Goal: Task Accomplishment & Management: Manage account settings

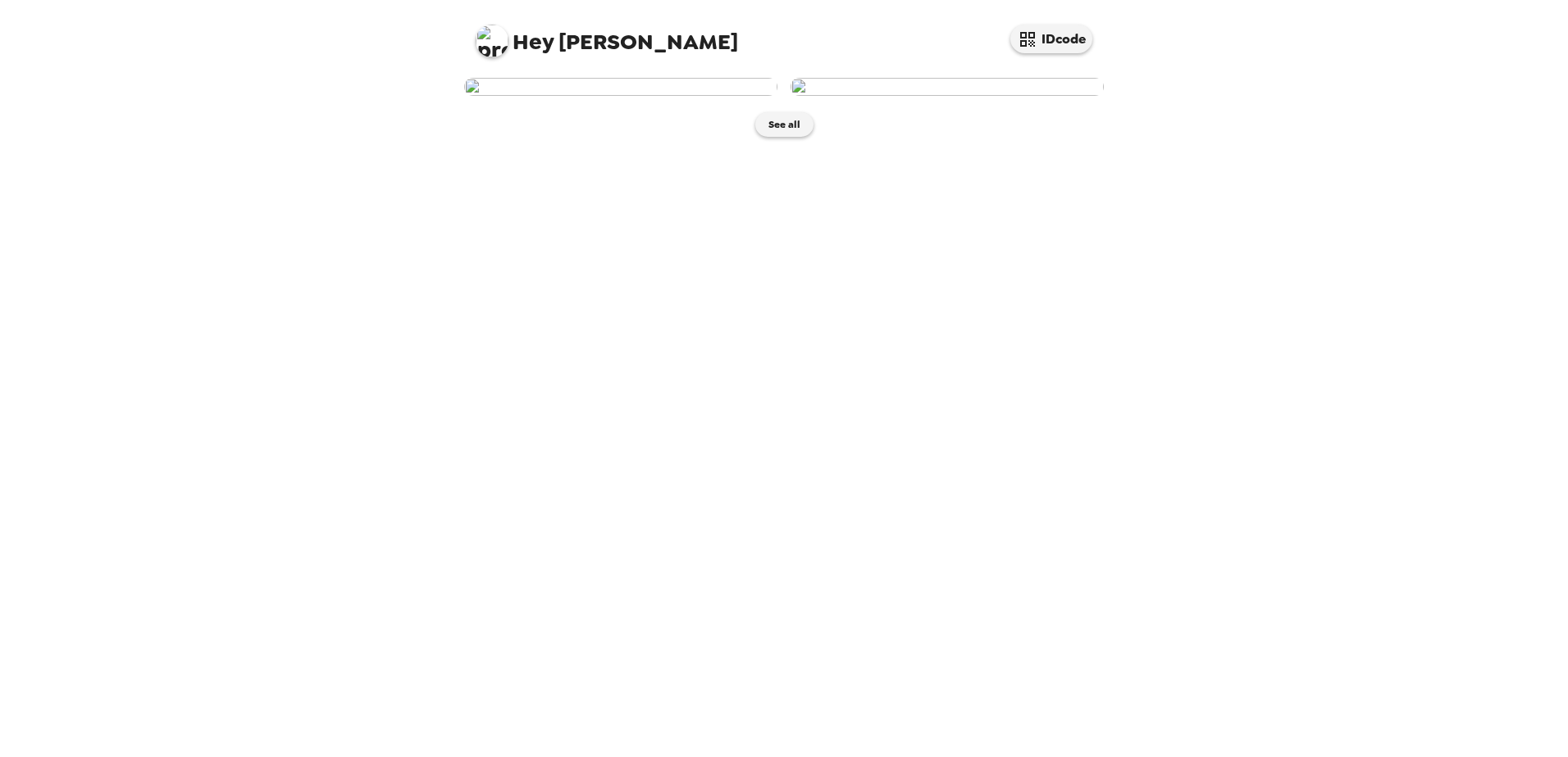
click at [653, 95] on img at bounding box center [620, 87] width 313 height 18
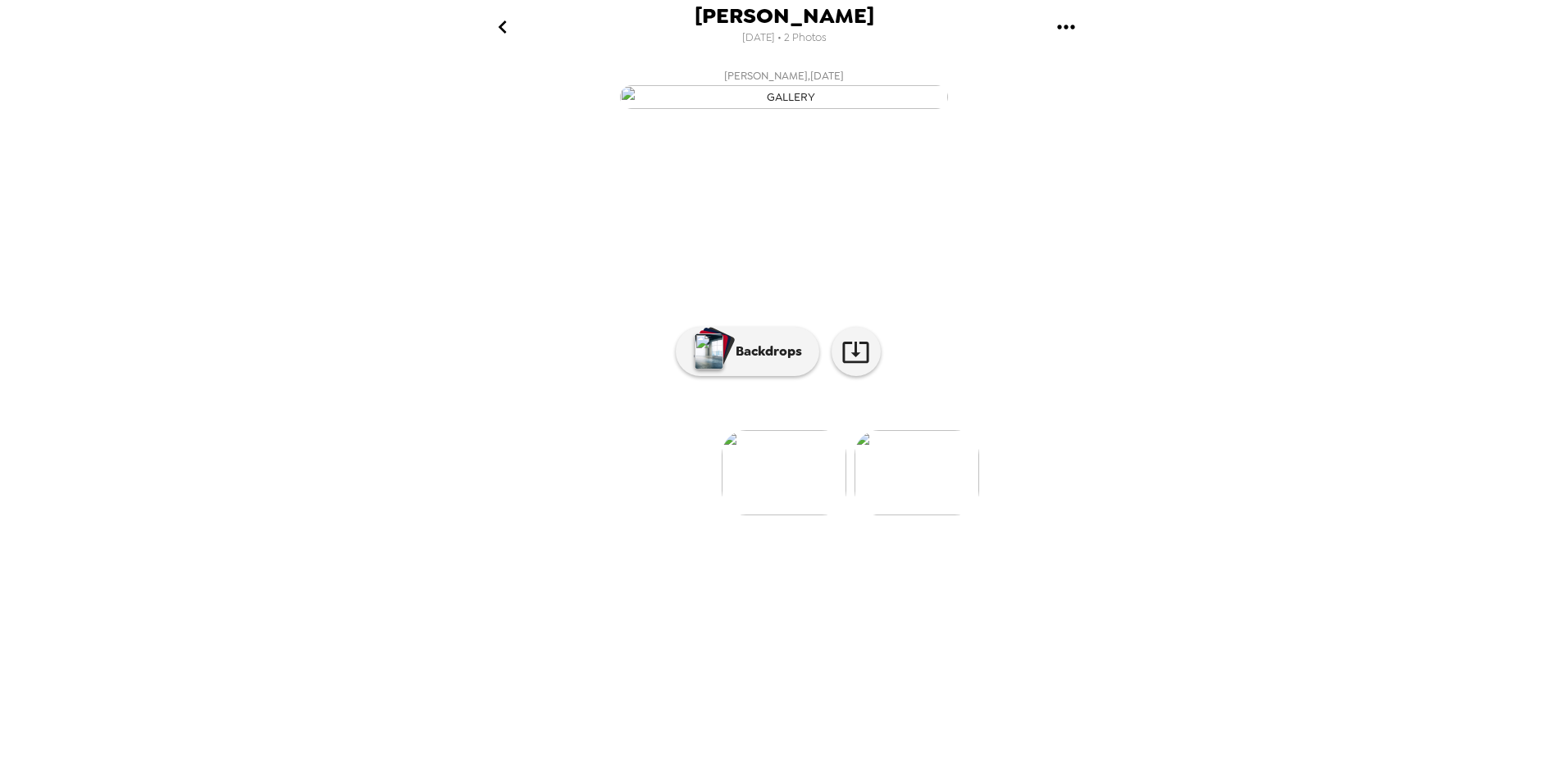
click at [941, 515] on img at bounding box center [917, 472] width 125 height 85
click at [666, 515] on img at bounding box center [652, 472] width 125 height 85
click at [747, 361] on p "Backdrops" at bounding box center [764, 351] width 75 height 20
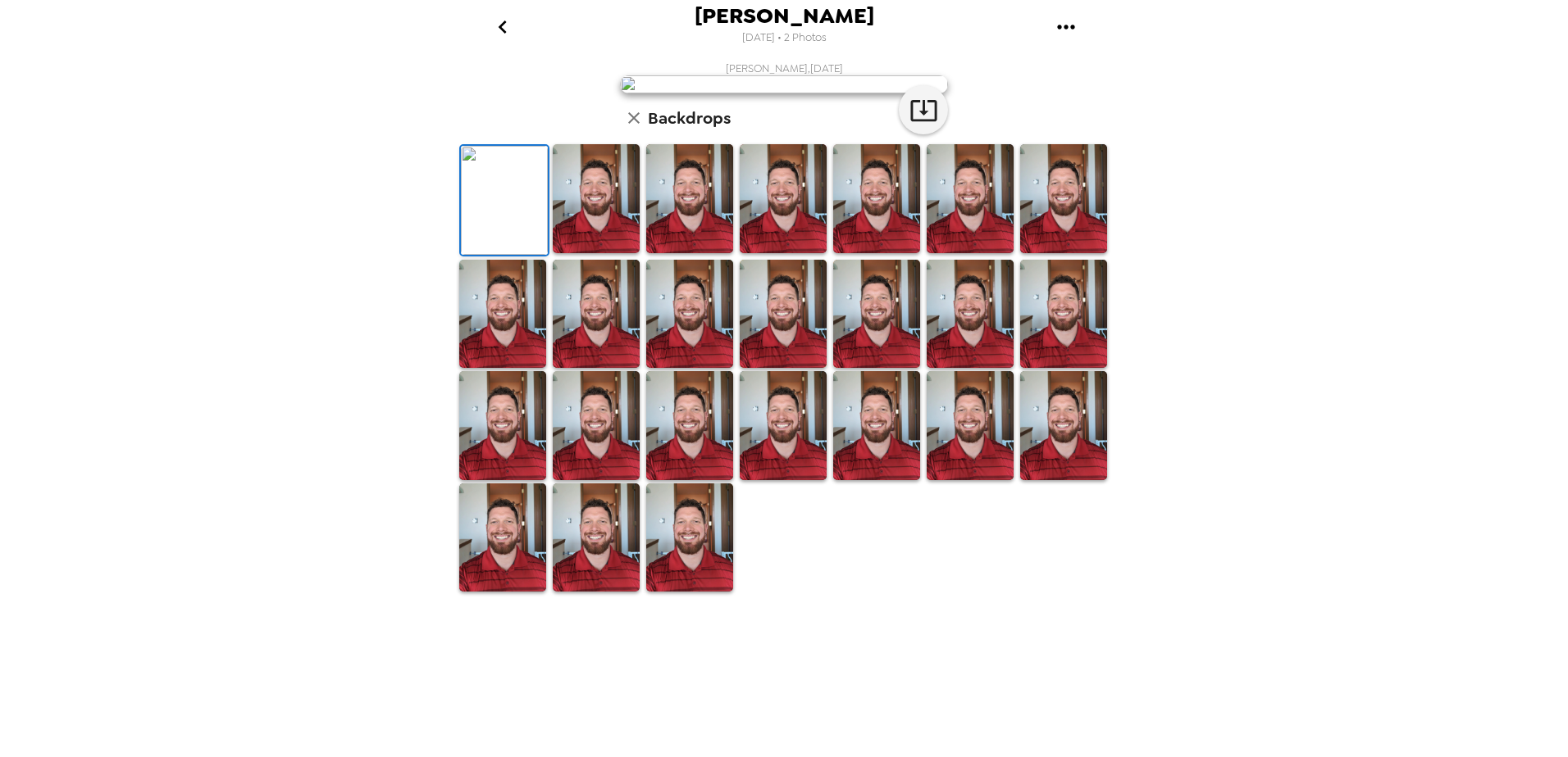
click at [616, 253] on img at bounding box center [596, 199] width 87 height 109
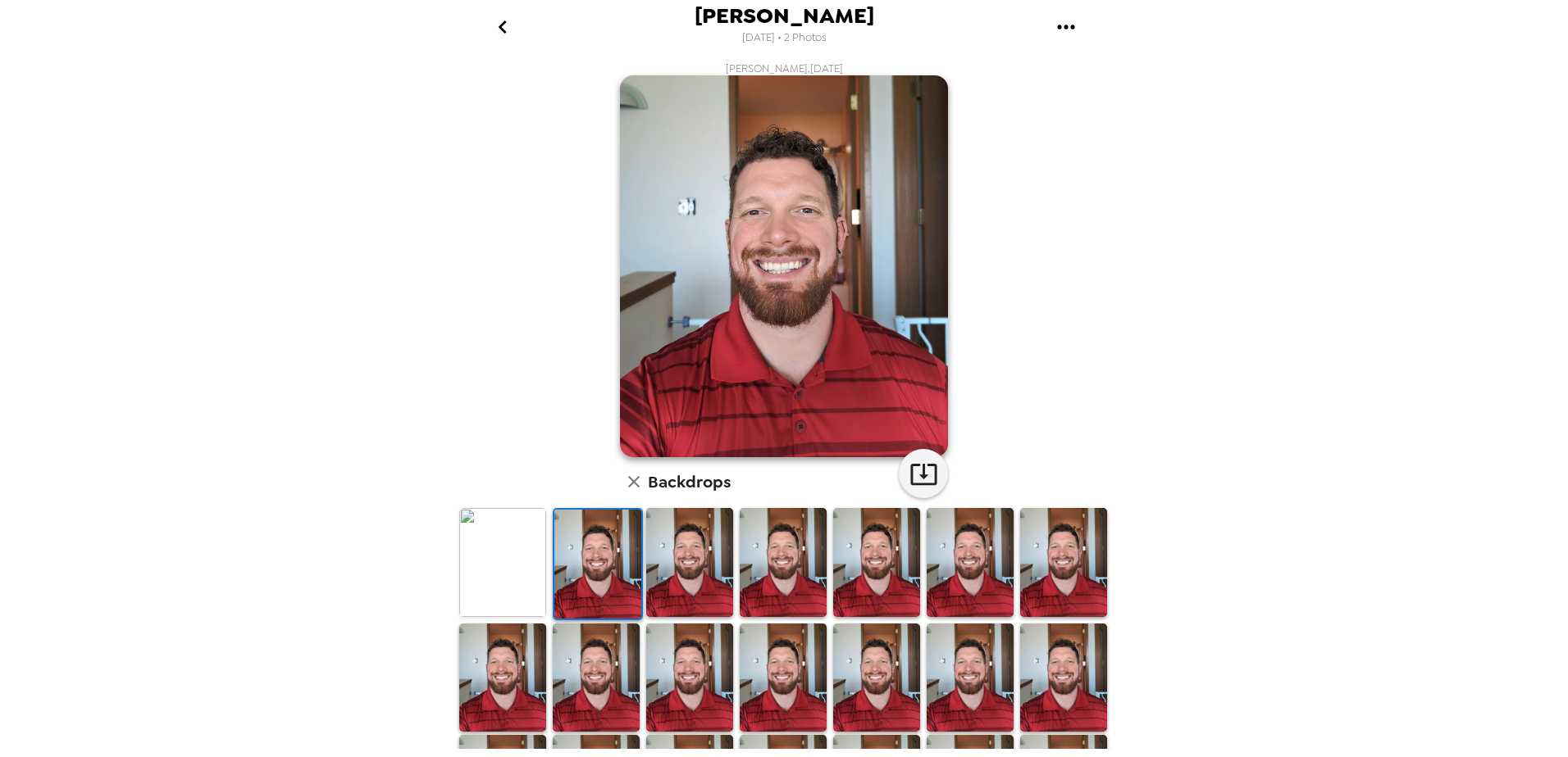
click at [599, 570] on img at bounding box center [597, 564] width 87 height 109
click at [609, 570] on img at bounding box center [597, 564] width 87 height 109
click at [522, 552] on img at bounding box center [503, 563] width 87 height 109
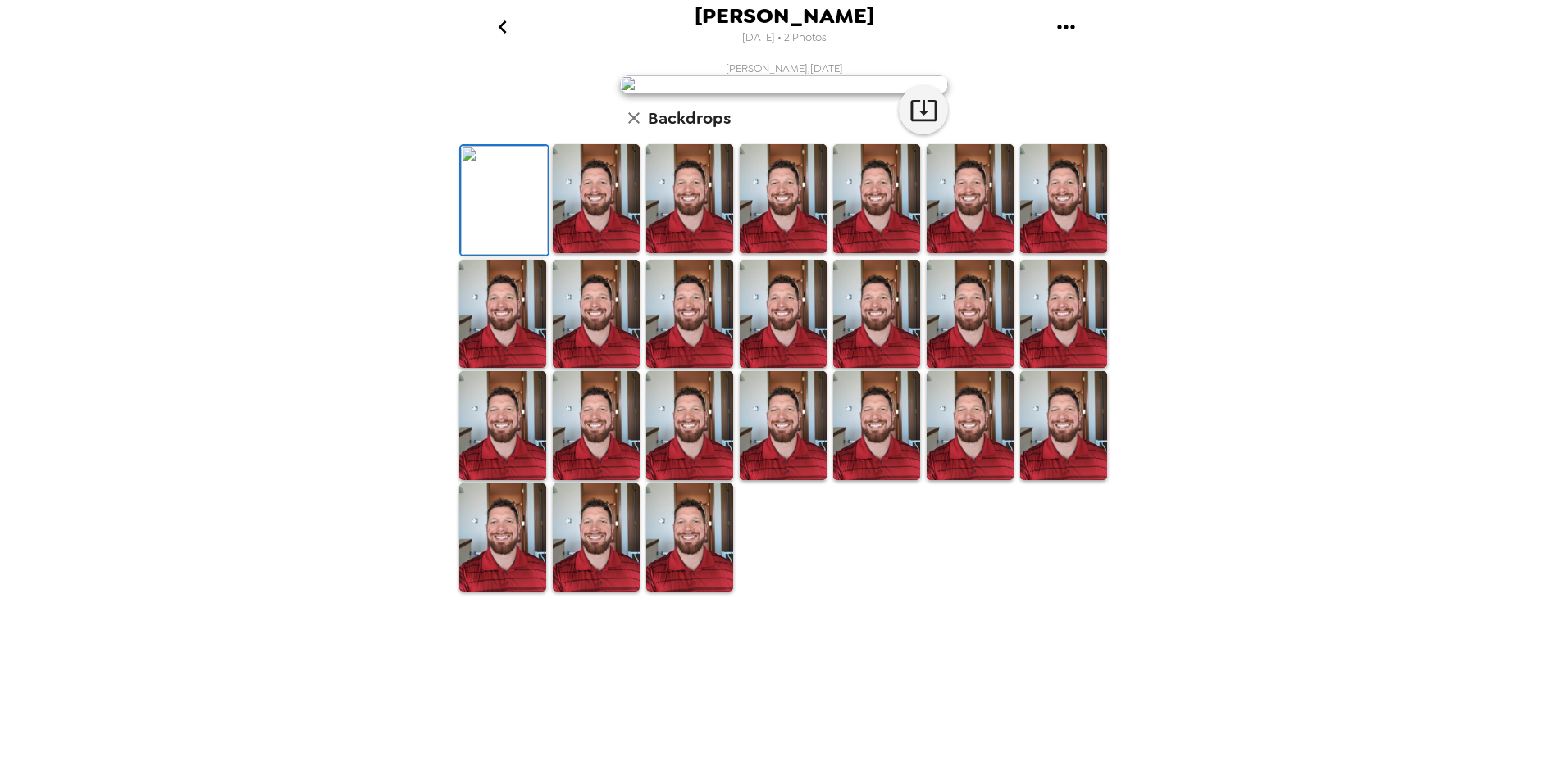
click at [1257, 372] on div "[PERSON_NAME] [DATE] • 2 Photos [PERSON_NAME] , [DATE] Backdrops" at bounding box center [784, 378] width 1568 height 757
click at [502, 16] on icon "go back" at bounding box center [503, 27] width 26 height 26
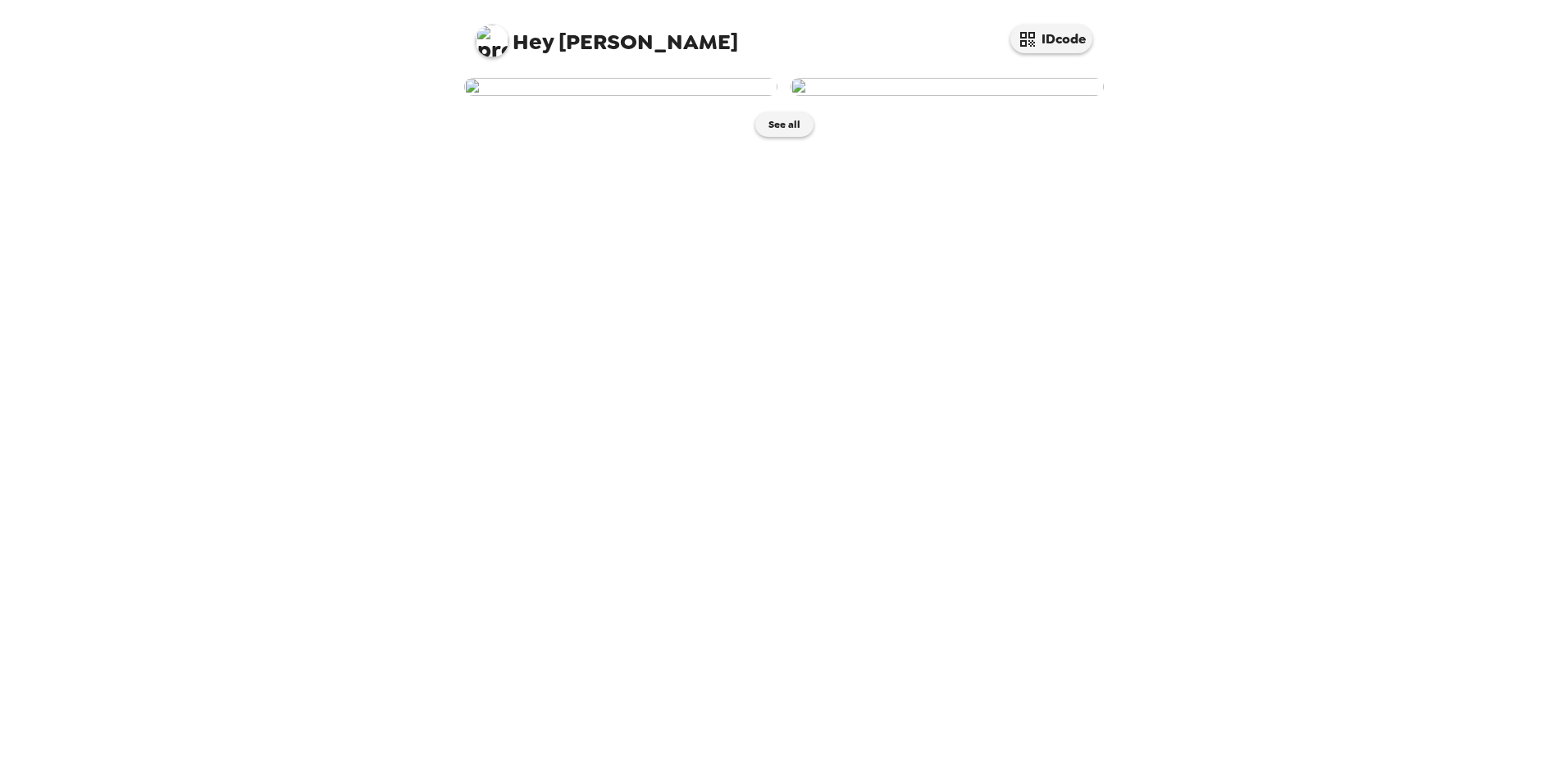
click at [493, 42] on img at bounding box center [492, 41] width 33 height 33
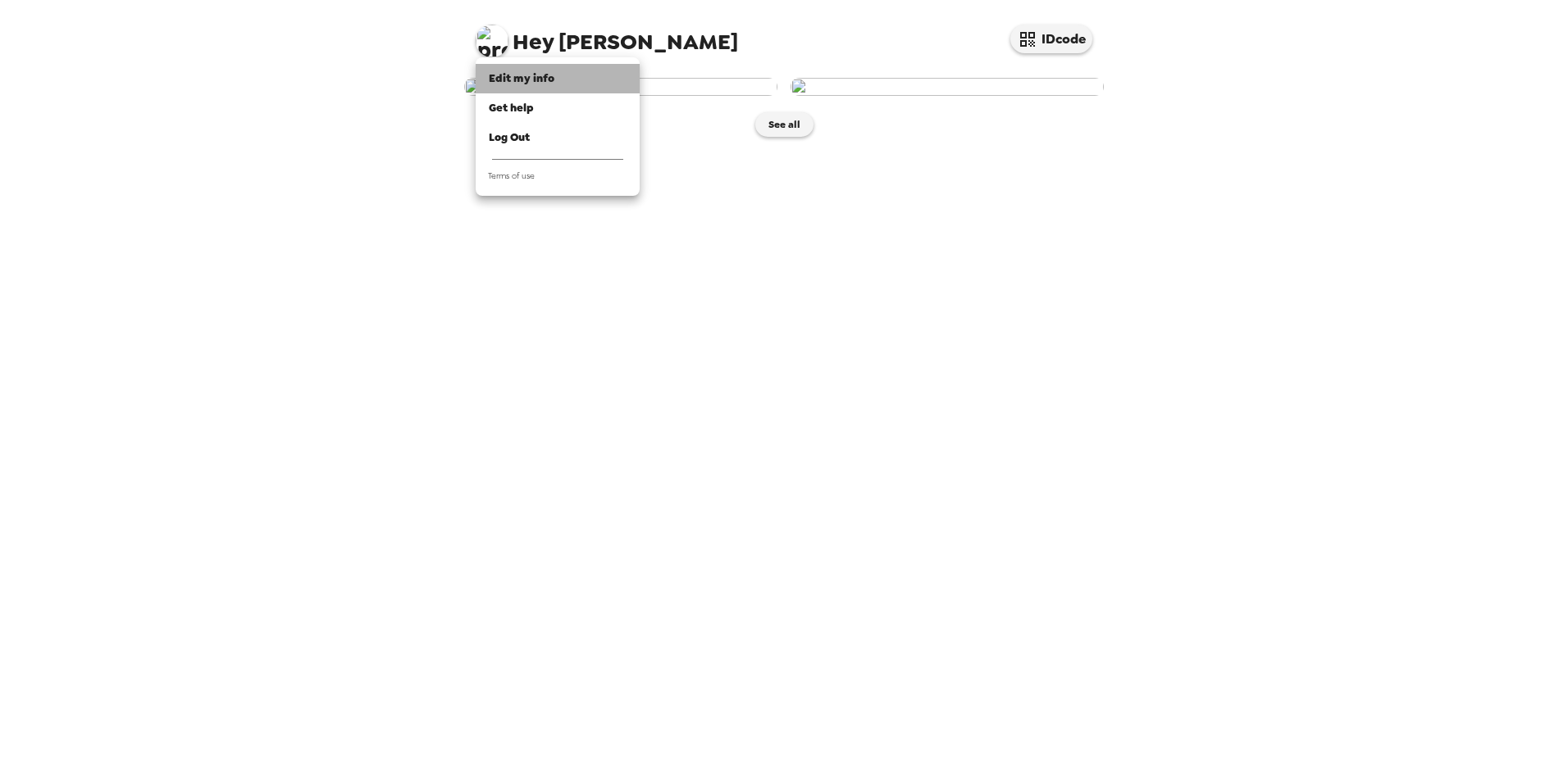
click at [568, 79] on div "Edit my info" at bounding box center [558, 78] width 138 height 16
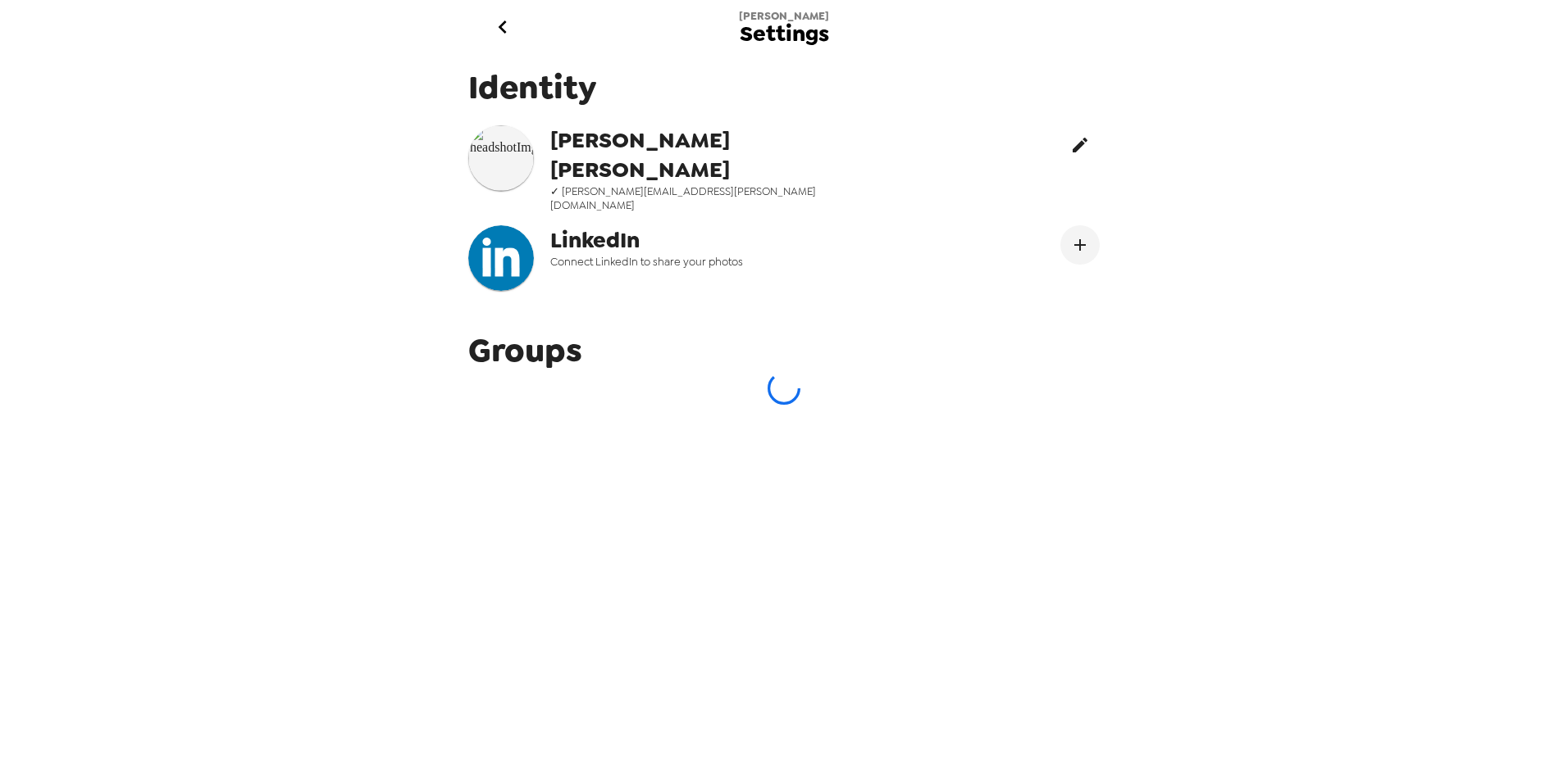
click at [1072, 147] on icon "edit" at bounding box center [1079, 145] width 15 height 15
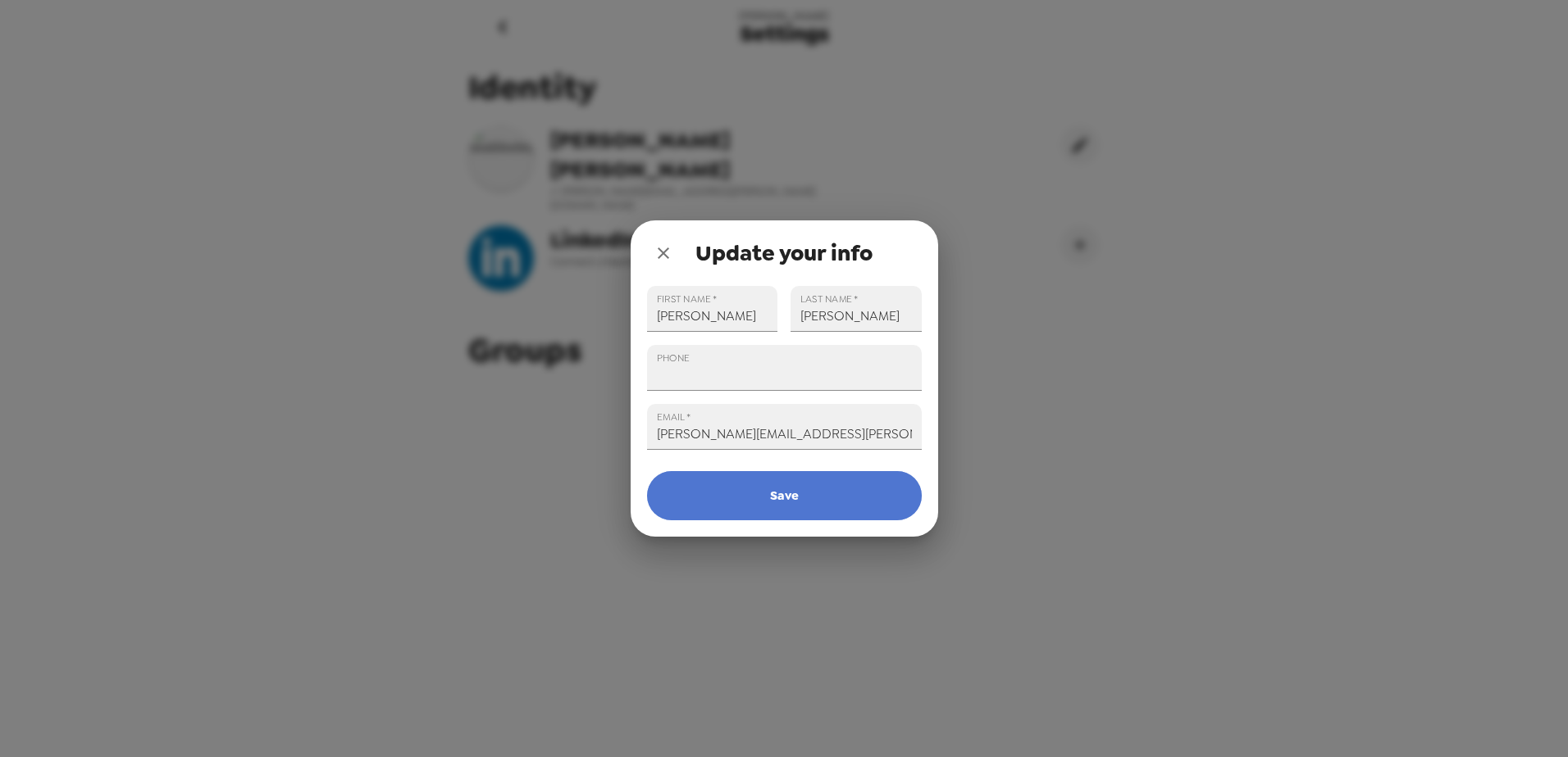
click at [815, 499] on button "Save" at bounding box center [784, 495] width 275 height 49
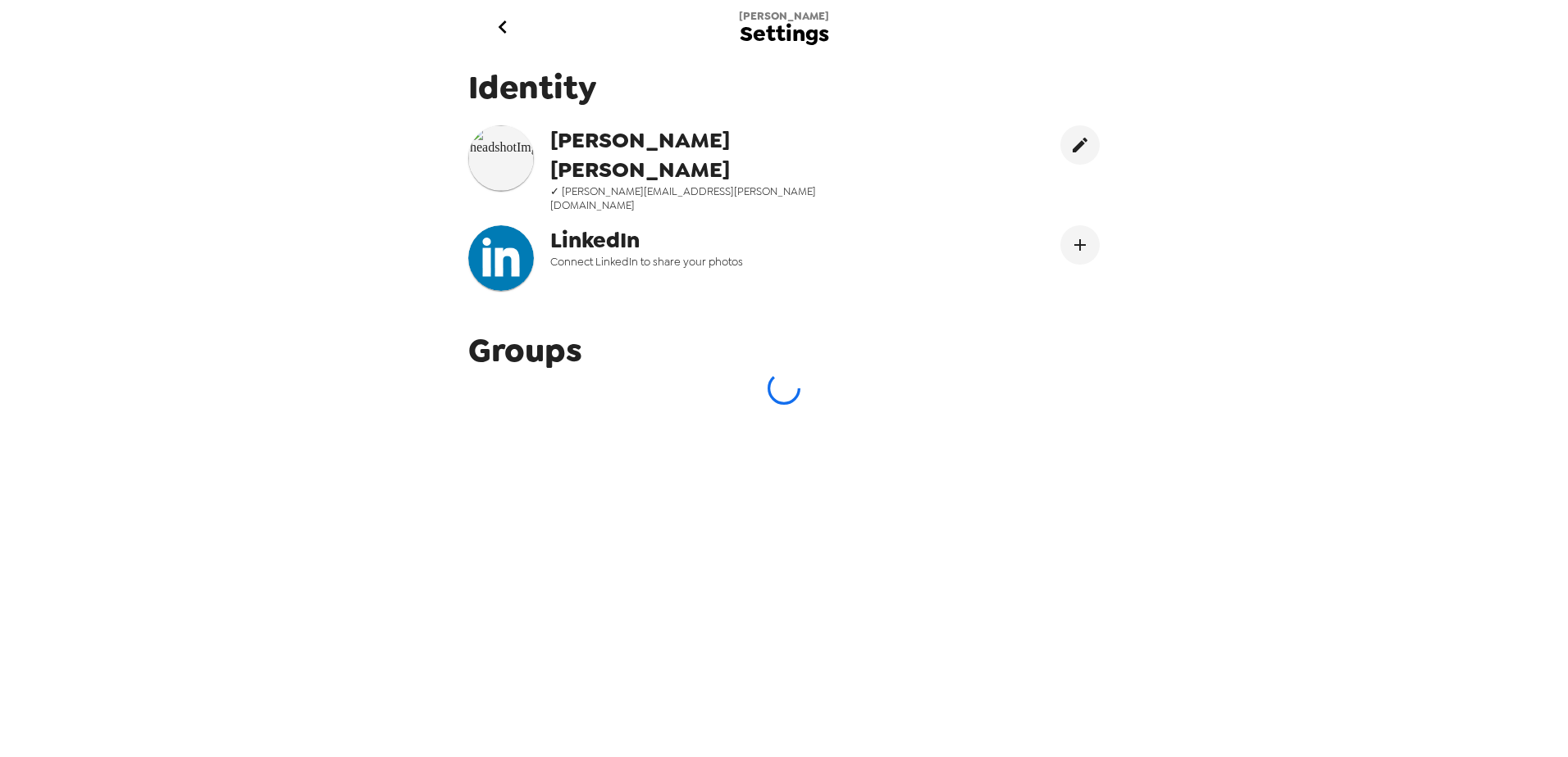
click at [500, 24] on icon "go back" at bounding box center [503, 27] width 26 height 26
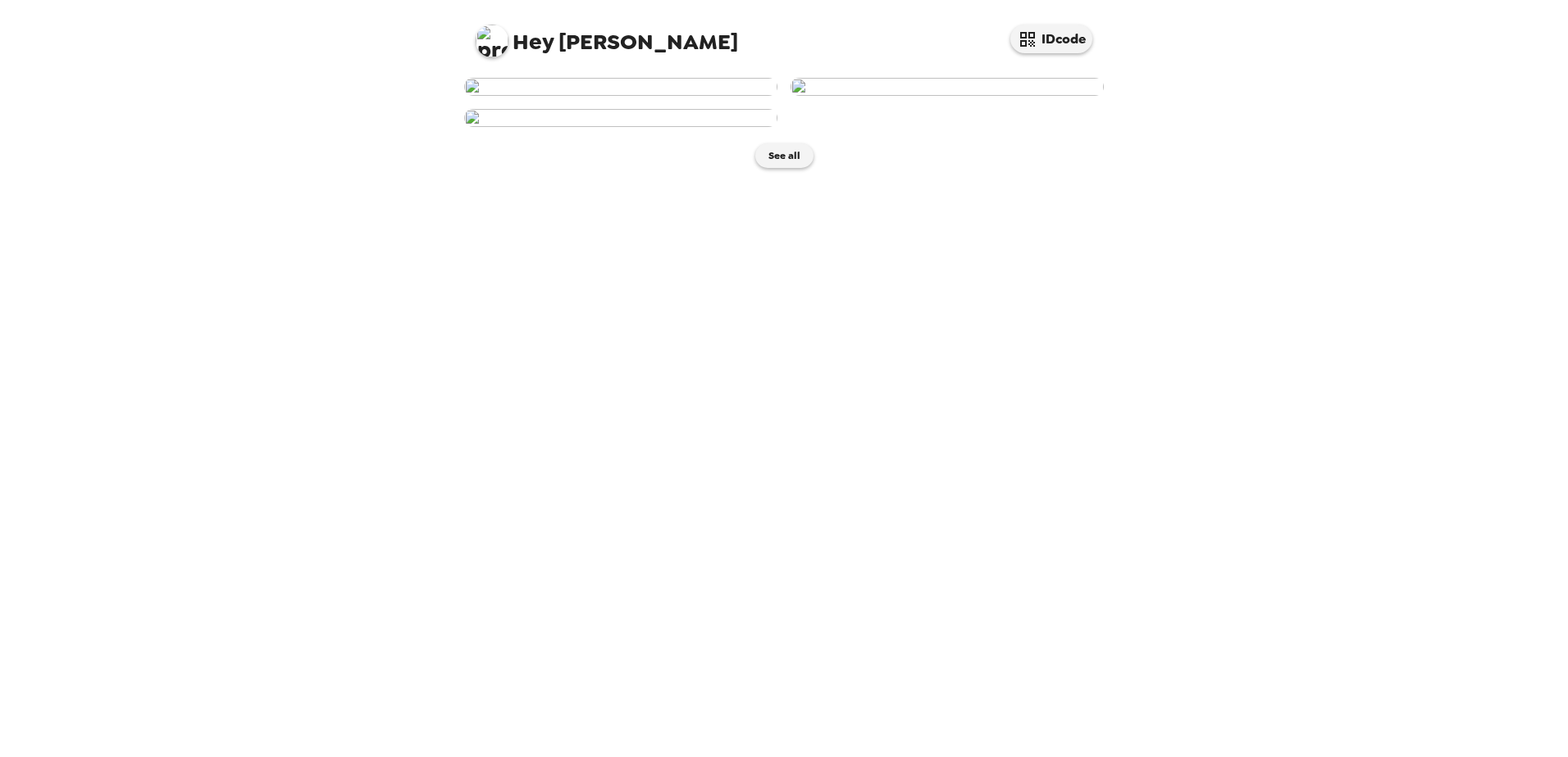
click at [682, 95] on img at bounding box center [620, 87] width 313 height 18
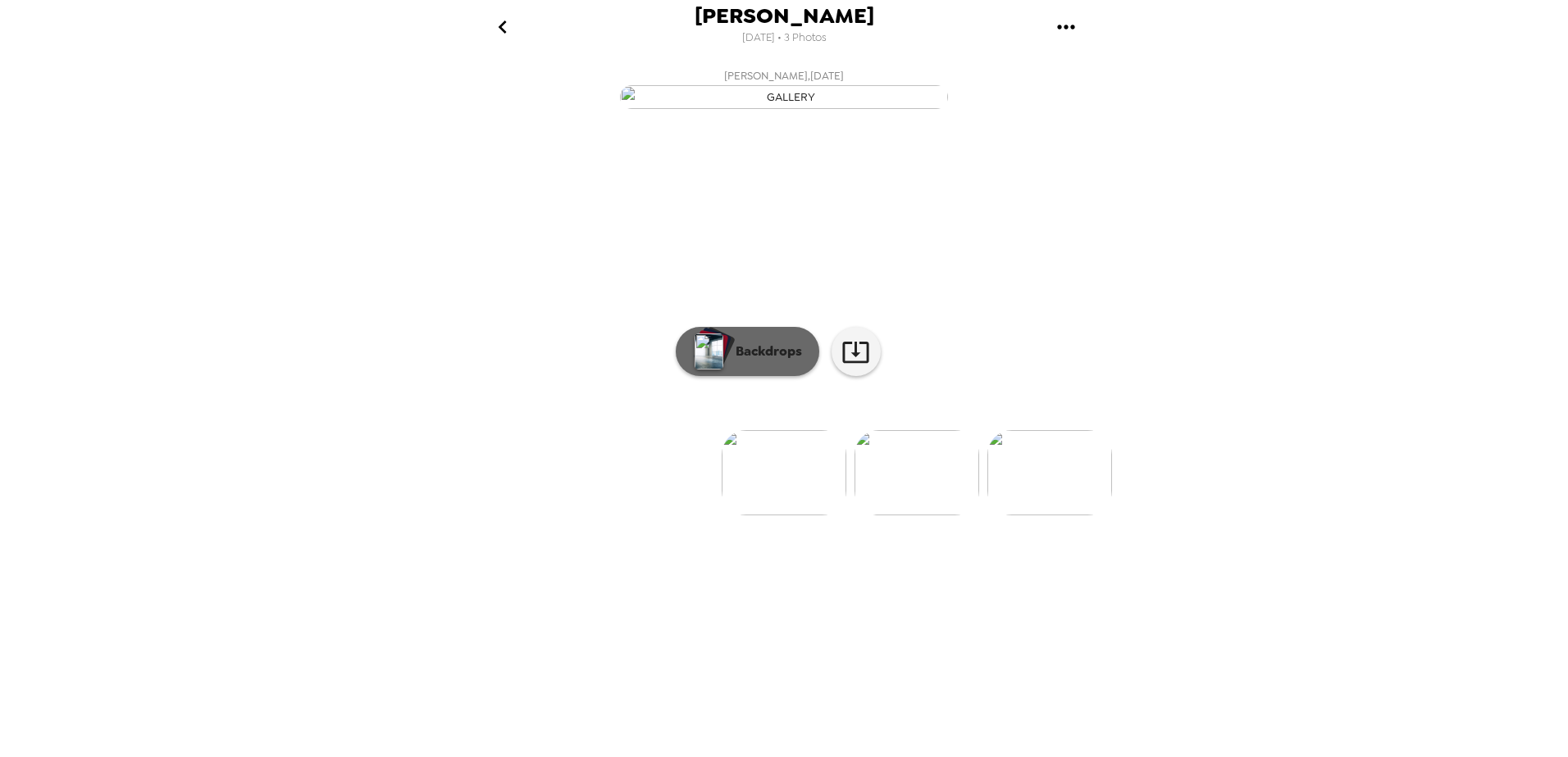
click at [738, 376] on button "Backdrops" at bounding box center [747, 351] width 144 height 49
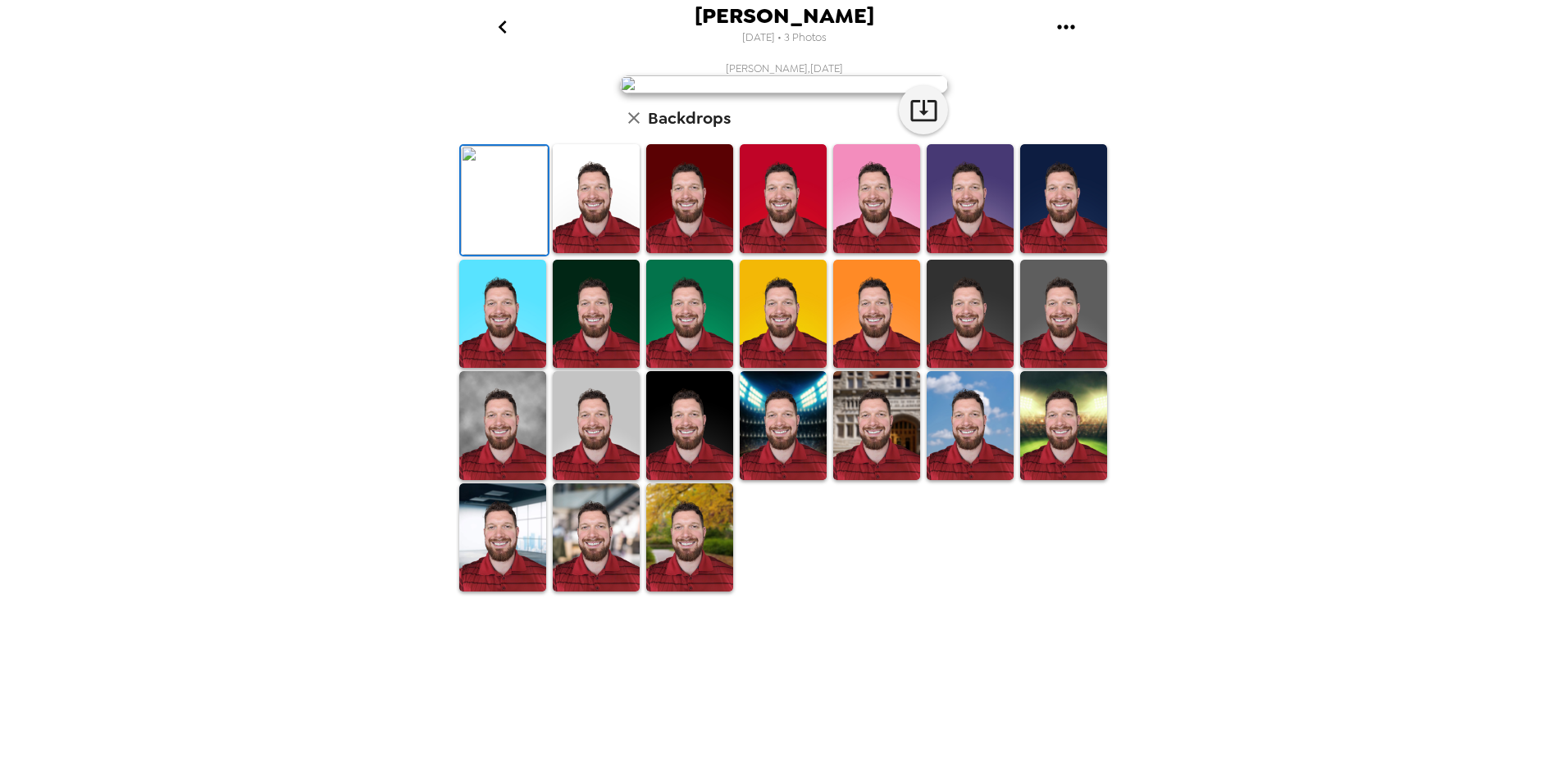
scroll to position [184, 0]
click at [593, 593] on img at bounding box center [596, 538] width 87 height 109
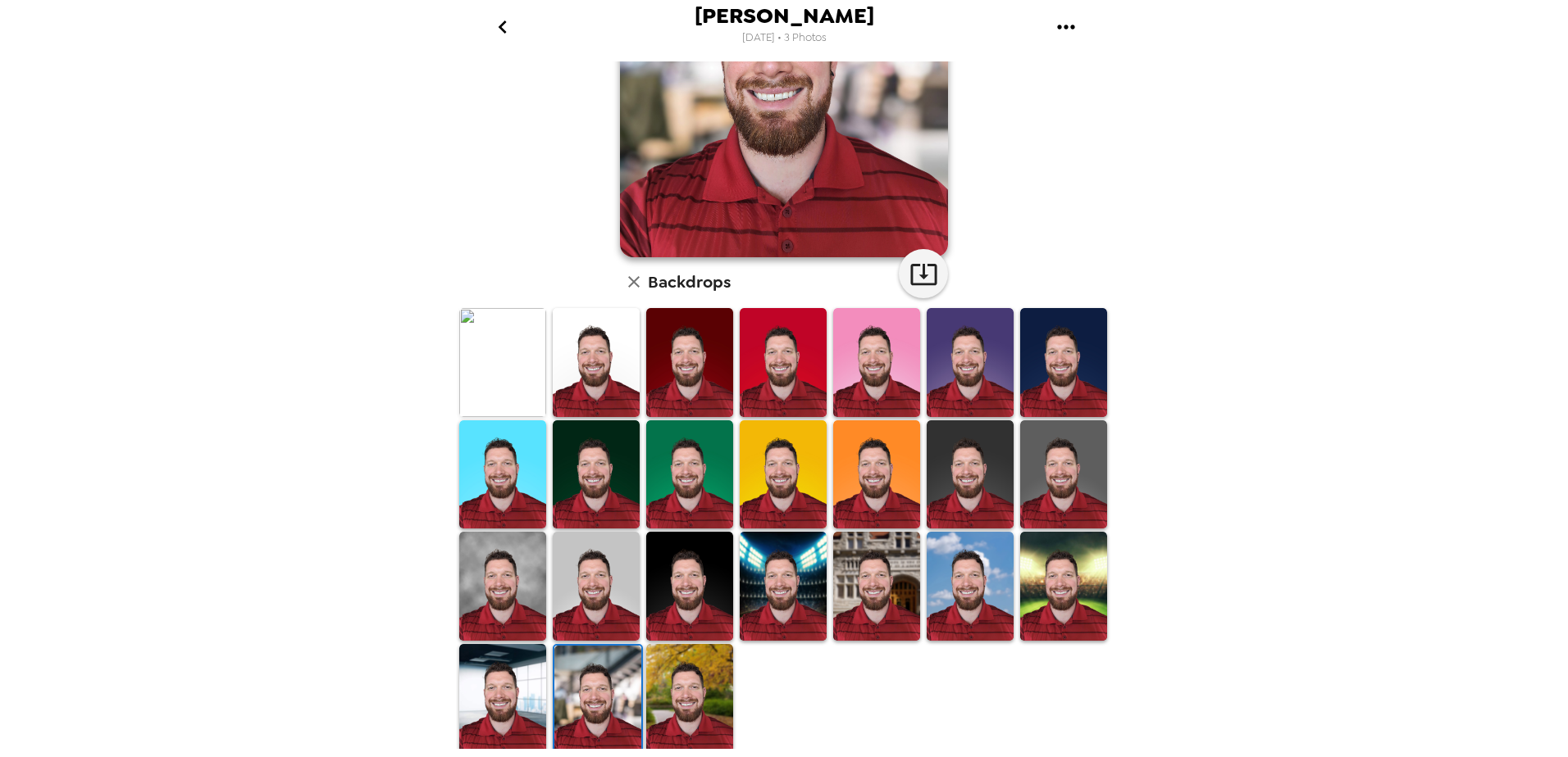
scroll to position [0, 0]
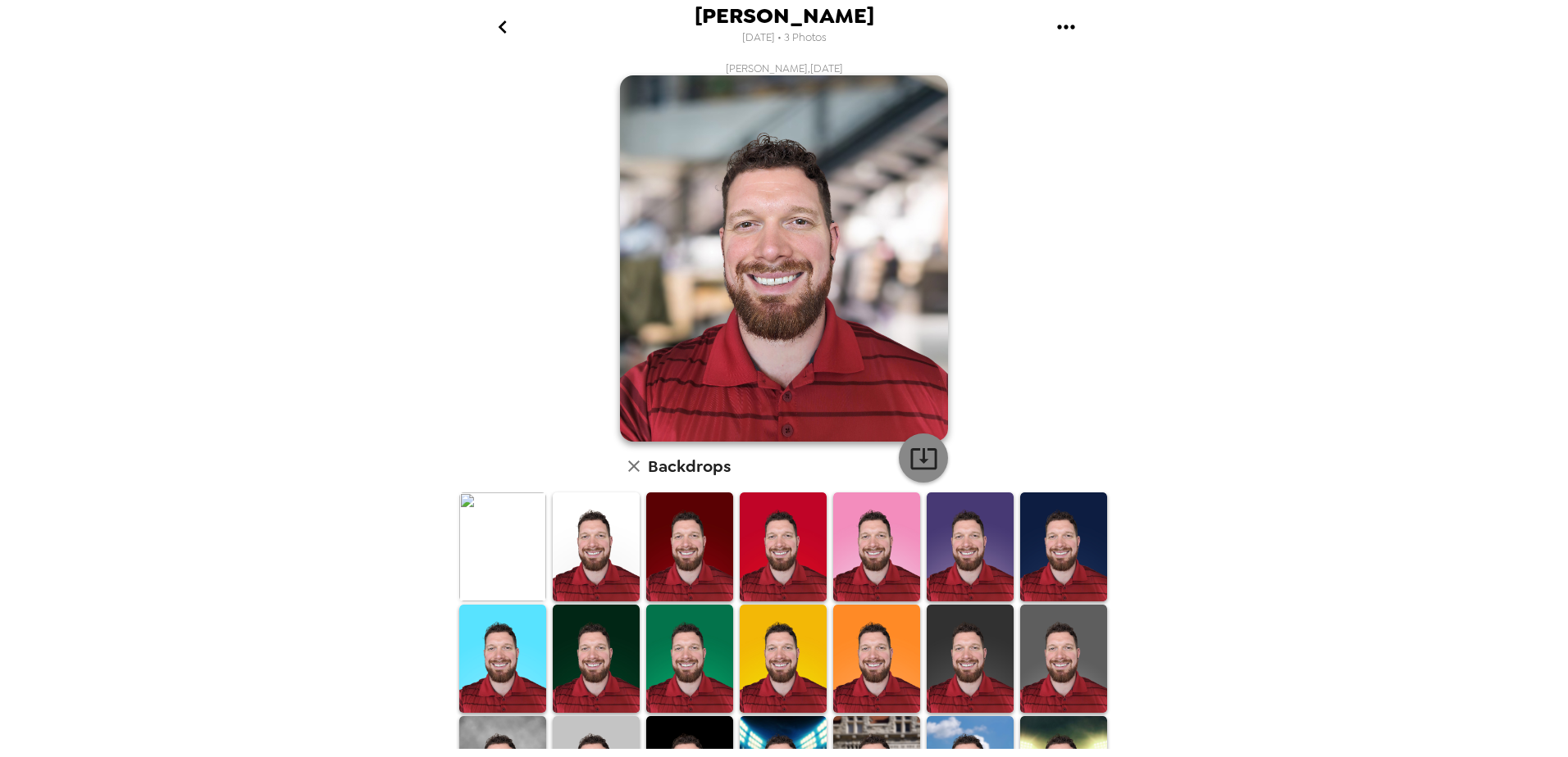
click at [924, 457] on icon "button" at bounding box center [923, 458] width 28 height 28
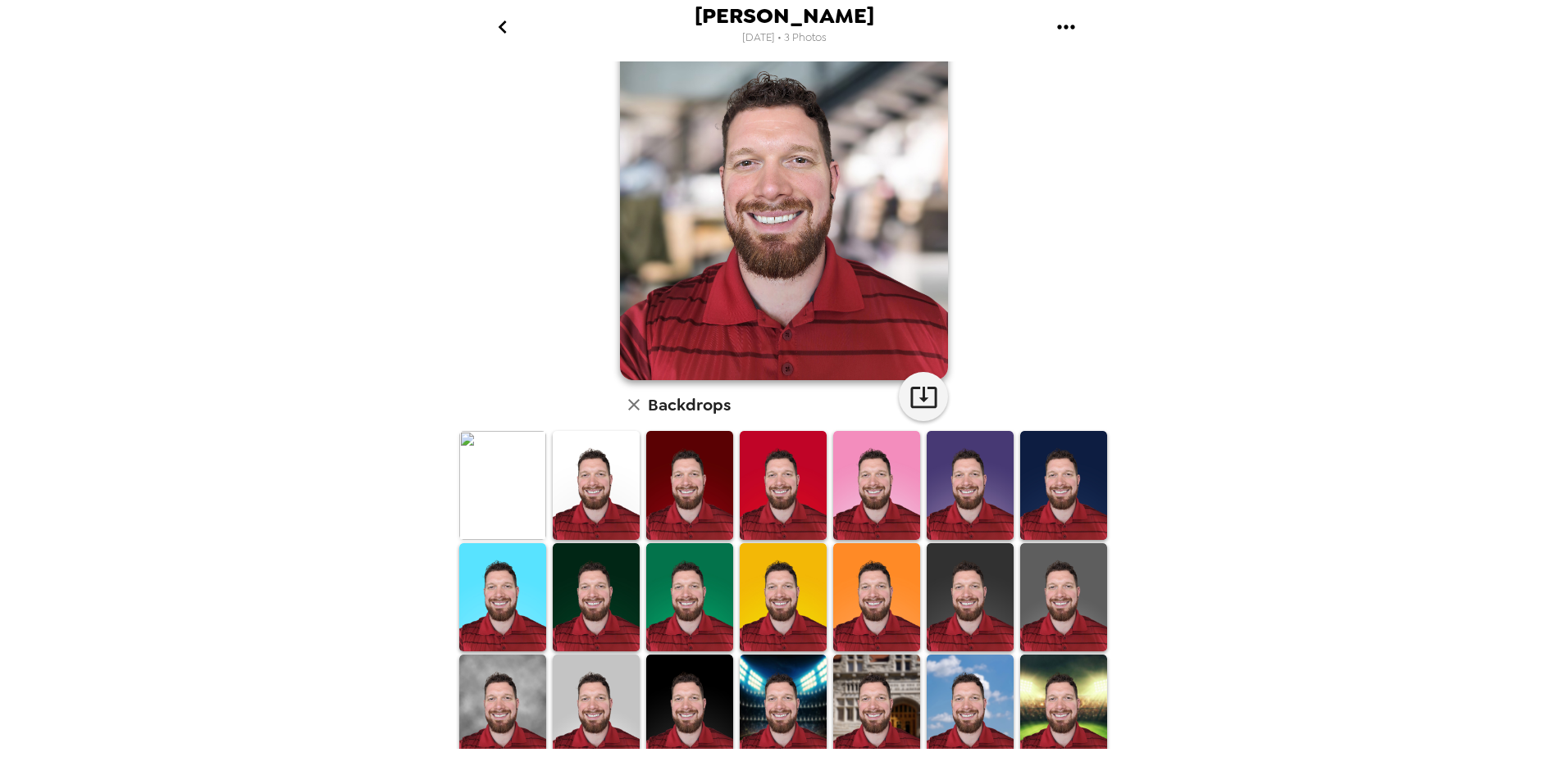
scroll to position [164, 0]
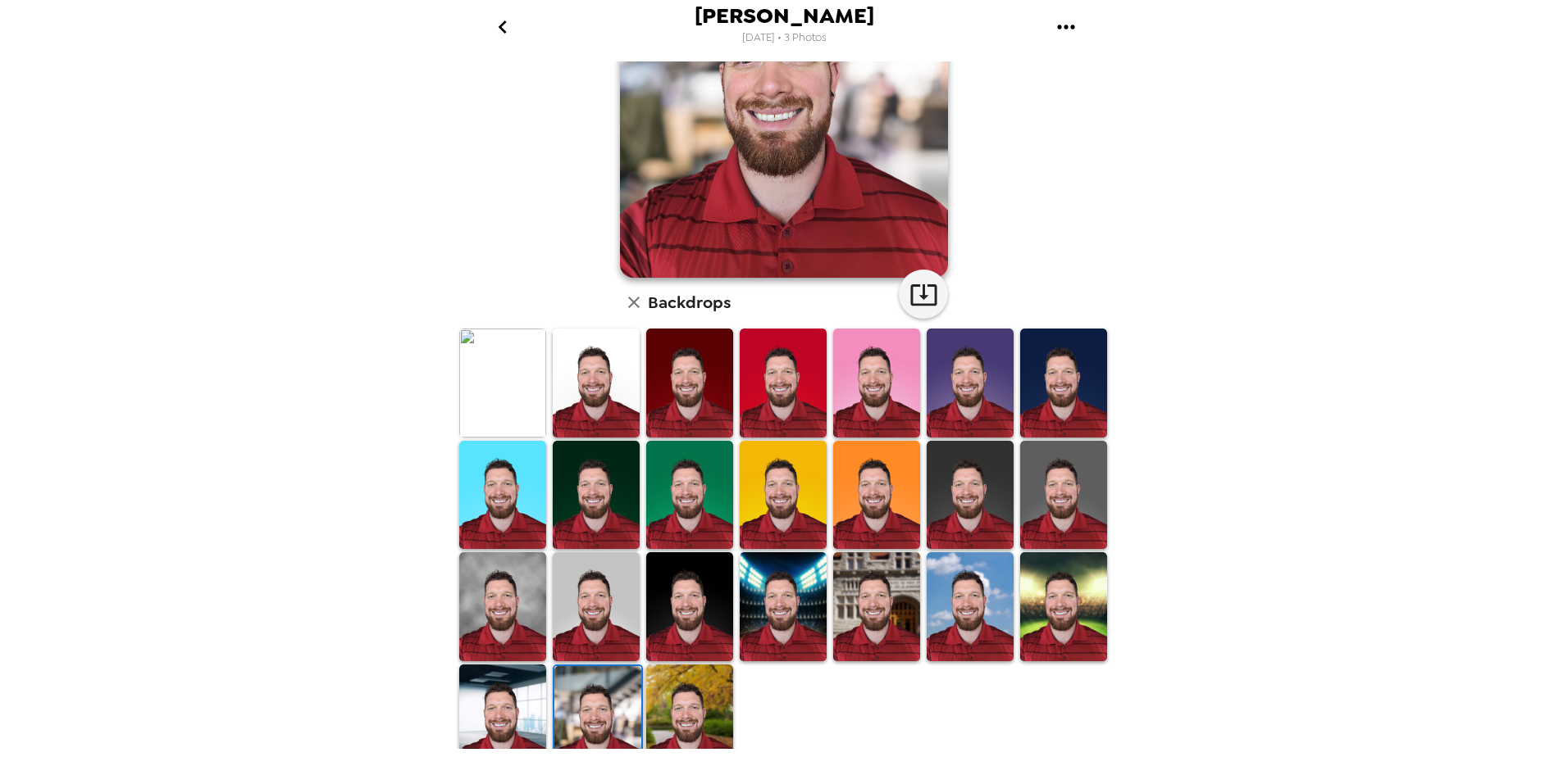
click at [608, 394] on img at bounding box center [596, 383] width 87 height 109
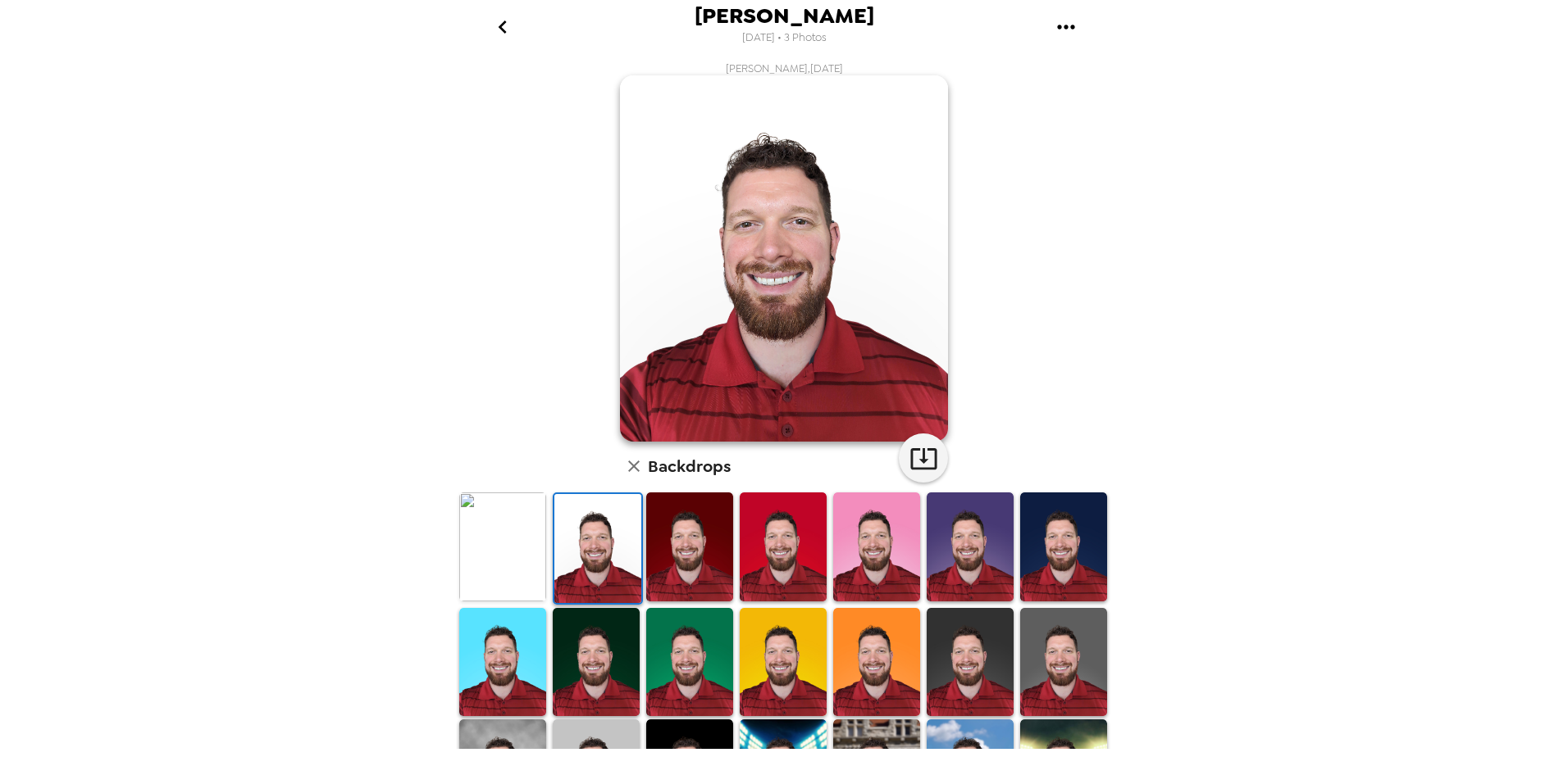
scroll to position [184, 0]
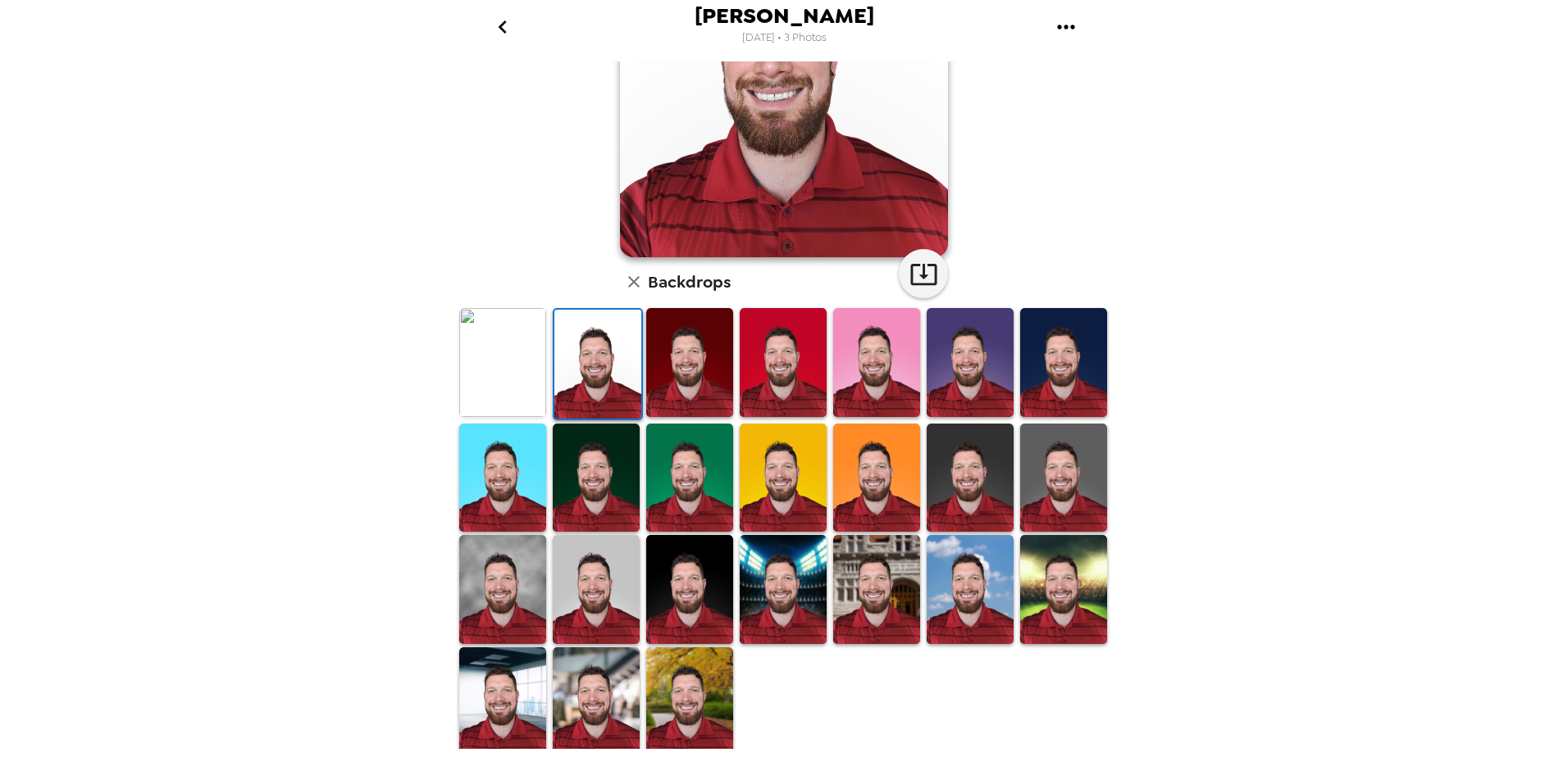
click at [512, 686] on img at bounding box center [503, 702] width 87 height 108
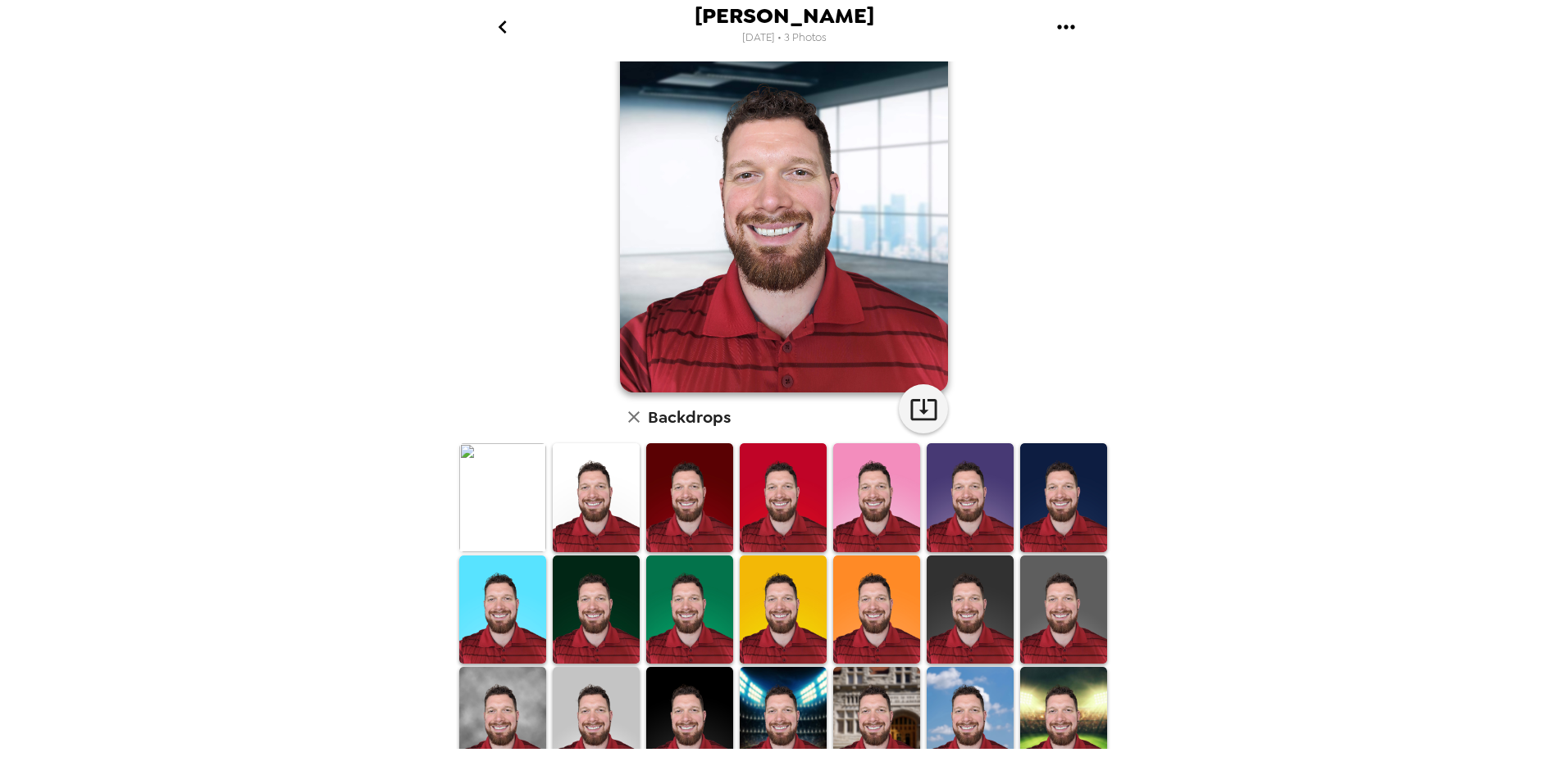
scroll to position [0, 0]
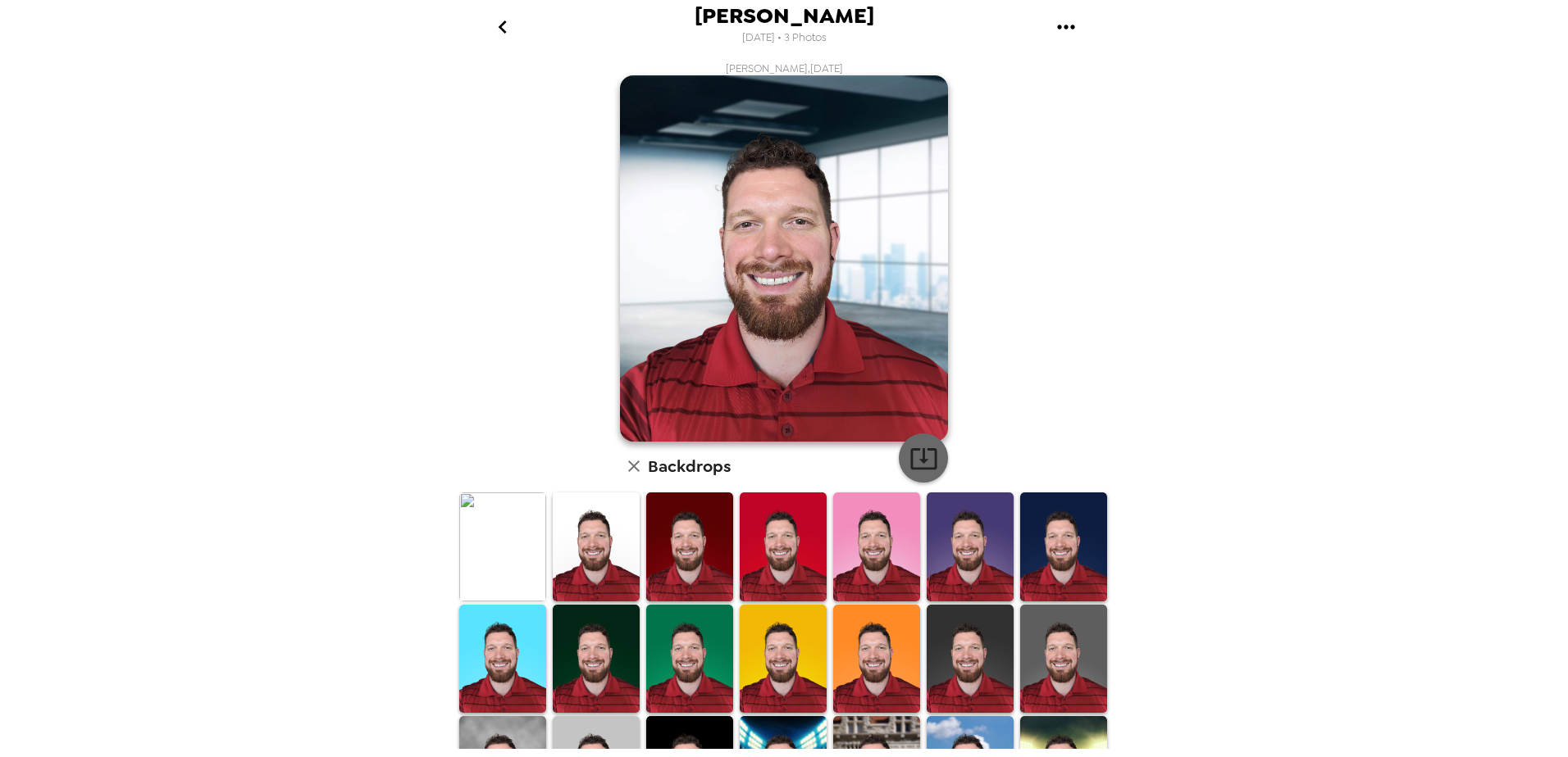
click at [925, 448] on icon "button" at bounding box center [923, 459] width 26 height 22
click at [504, 26] on icon "go back" at bounding box center [503, 27] width 26 height 26
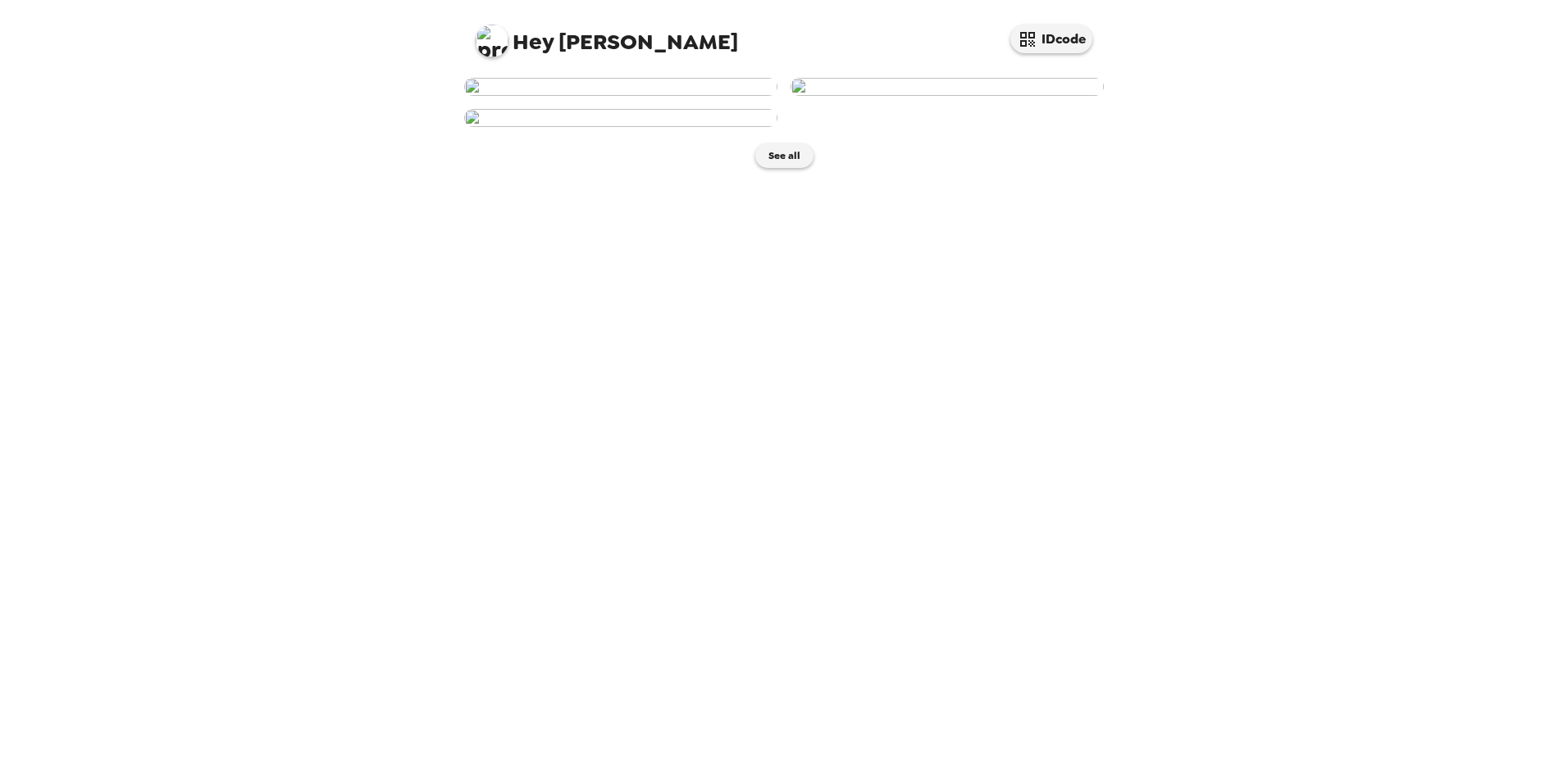
click at [987, 95] on img at bounding box center [947, 87] width 313 height 18
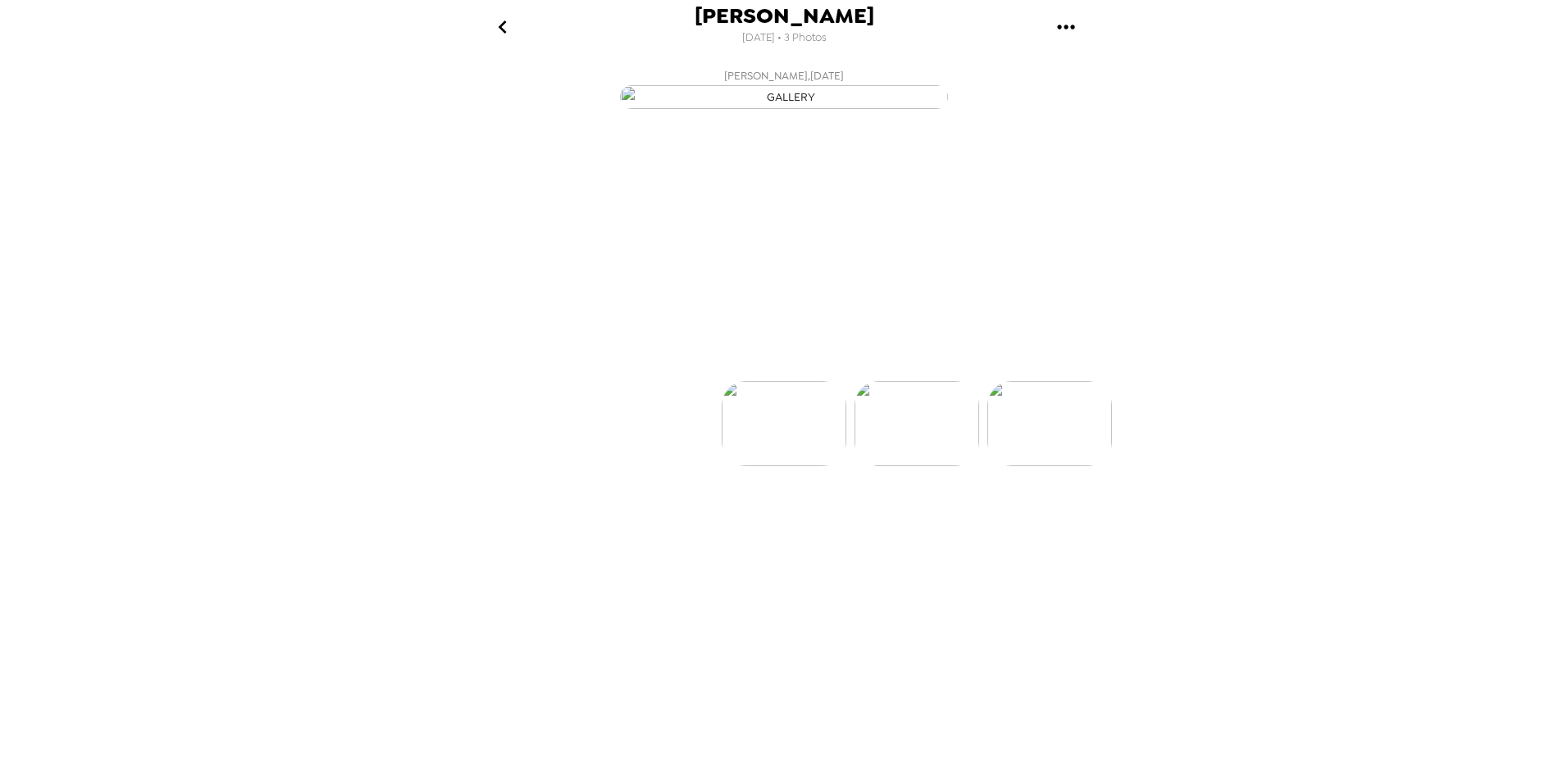
scroll to position [0, 132]
click at [771, 361] on p "Backdrops" at bounding box center [764, 351] width 75 height 20
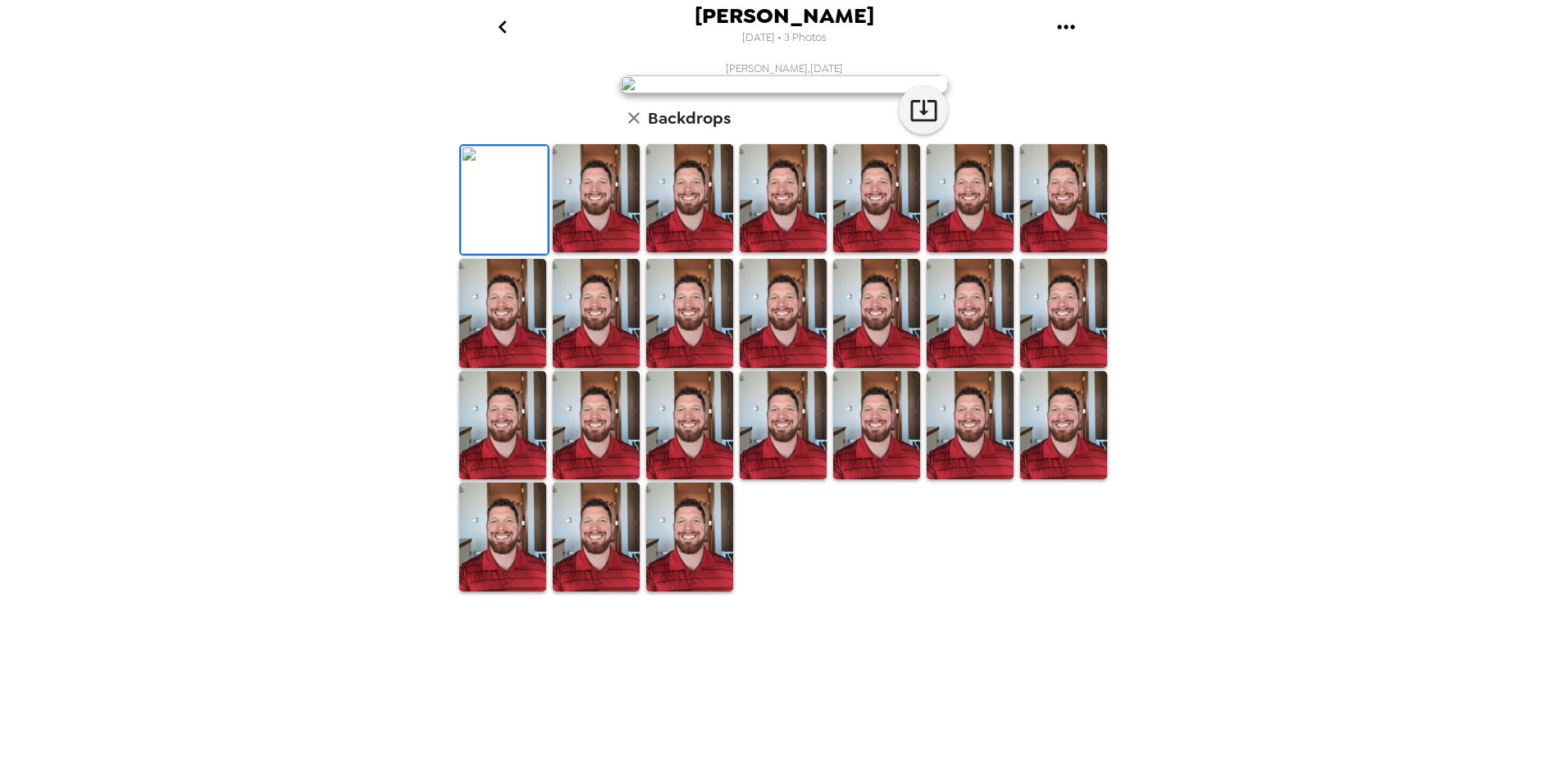
scroll to position [200, 0]
click at [889, 479] on img at bounding box center [876, 426] width 87 height 108
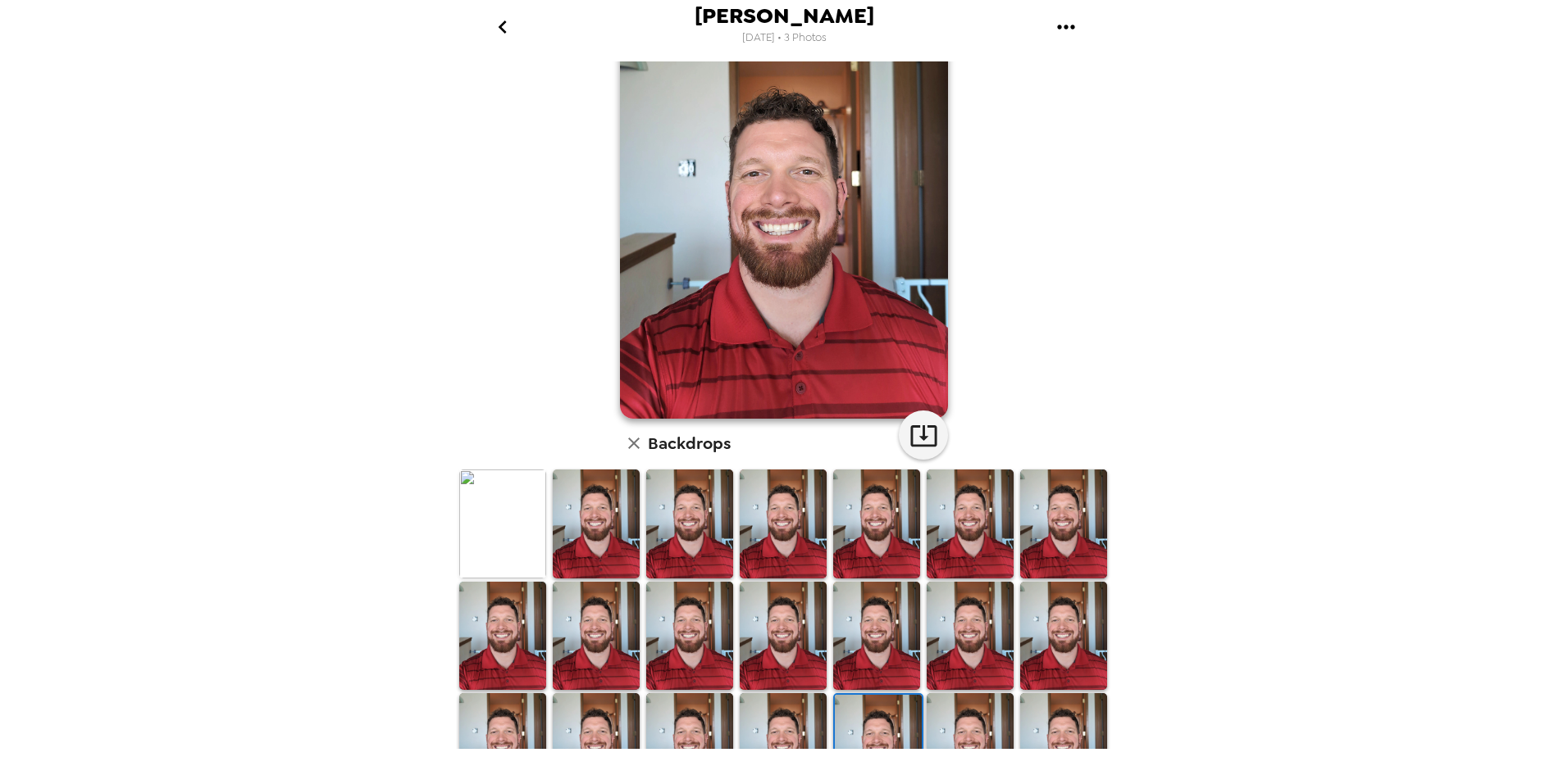
scroll to position [0, 0]
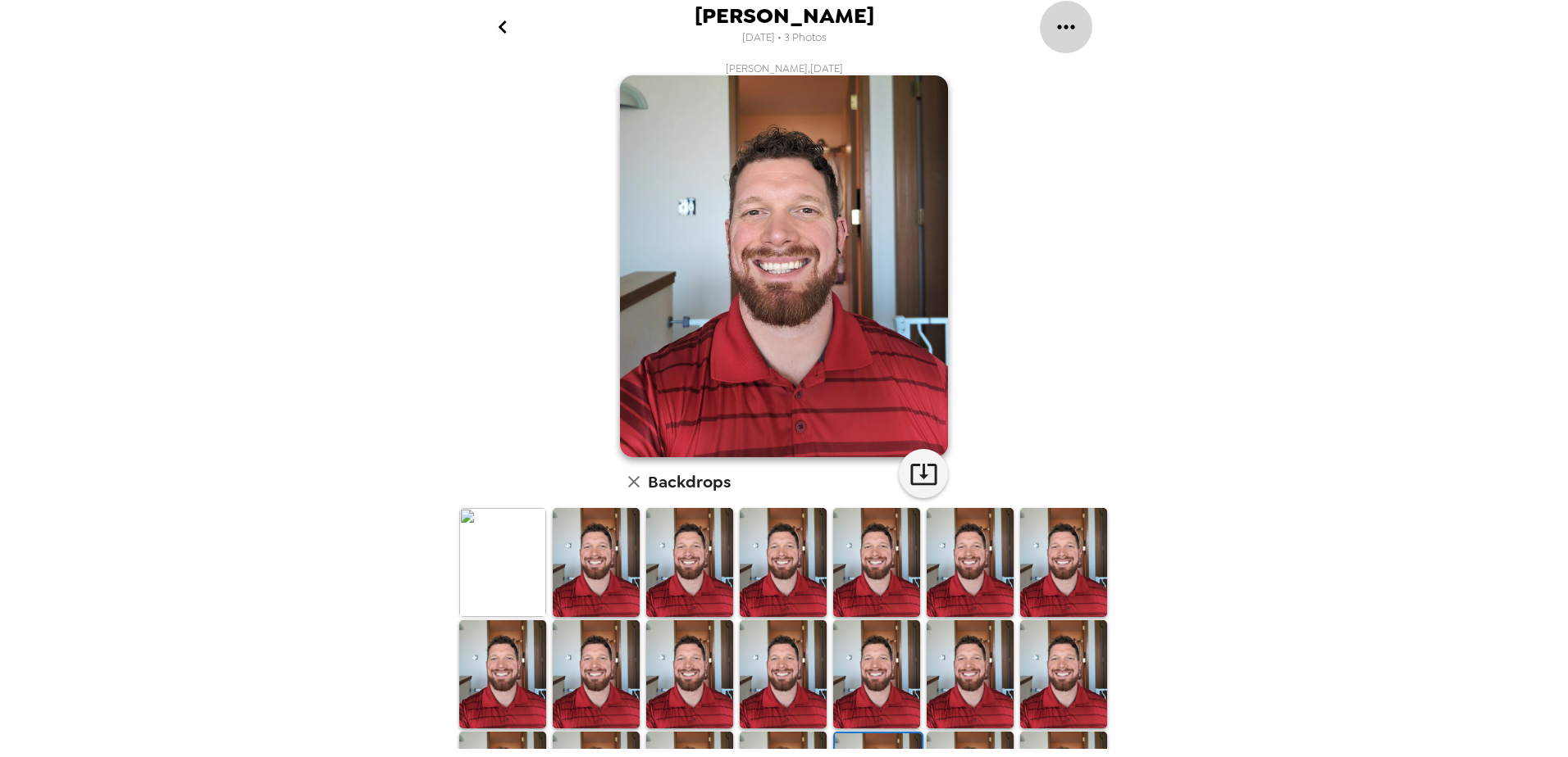
click at [1054, 22] on icon "gallery menu" at bounding box center [1065, 27] width 26 height 26
click at [1394, 460] on div at bounding box center [784, 378] width 1568 height 757
click at [648, 490] on h6 "Backdrops" at bounding box center [689, 482] width 83 height 26
click at [918, 488] on icon "button" at bounding box center [923, 474] width 28 height 28
click at [499, 25] on icon "go back" at bounding box center [503, 27] width 26 height 26
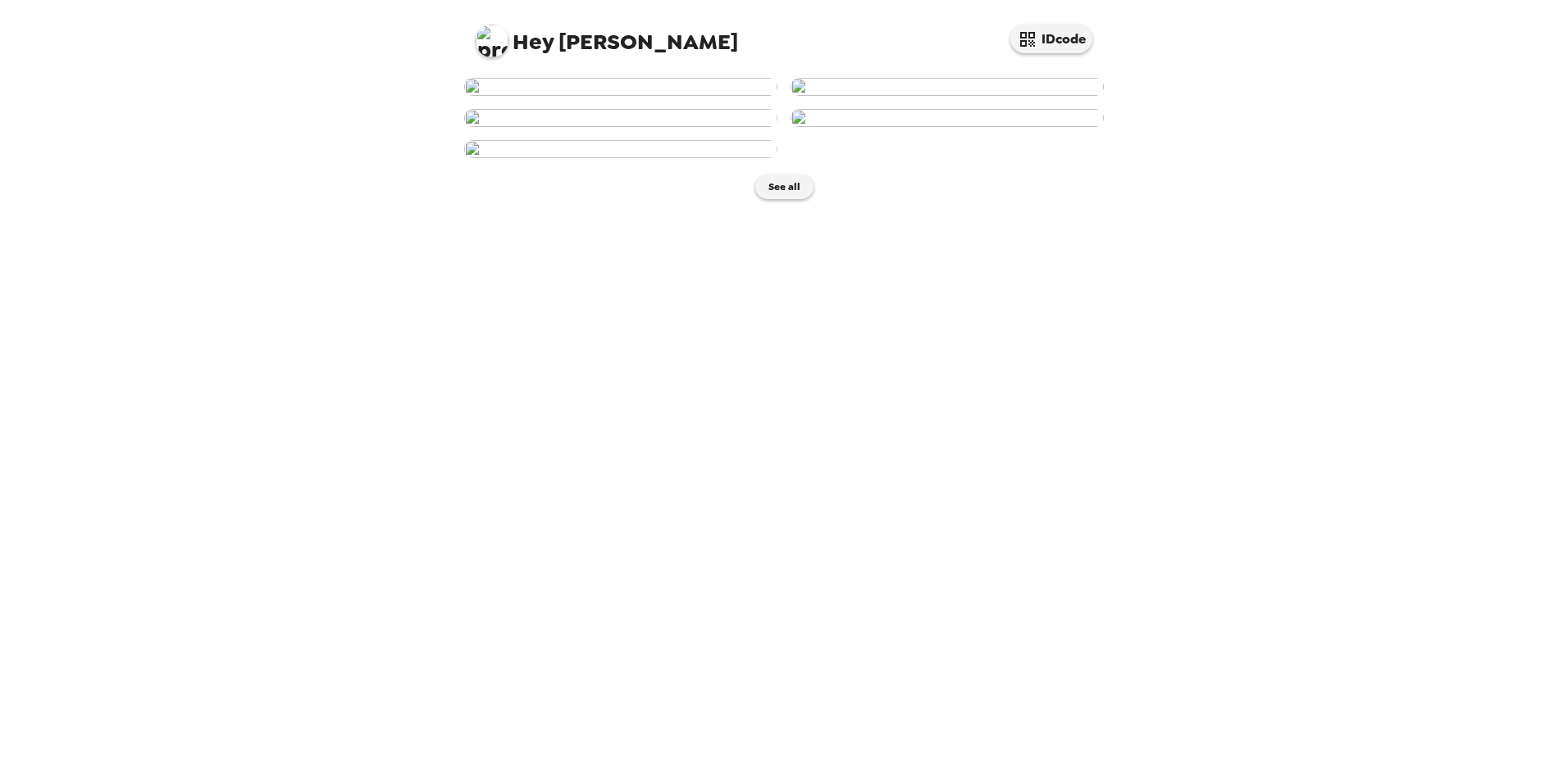
click at [703, 95] on img at bounding box center [620, 87] width 313 height 18
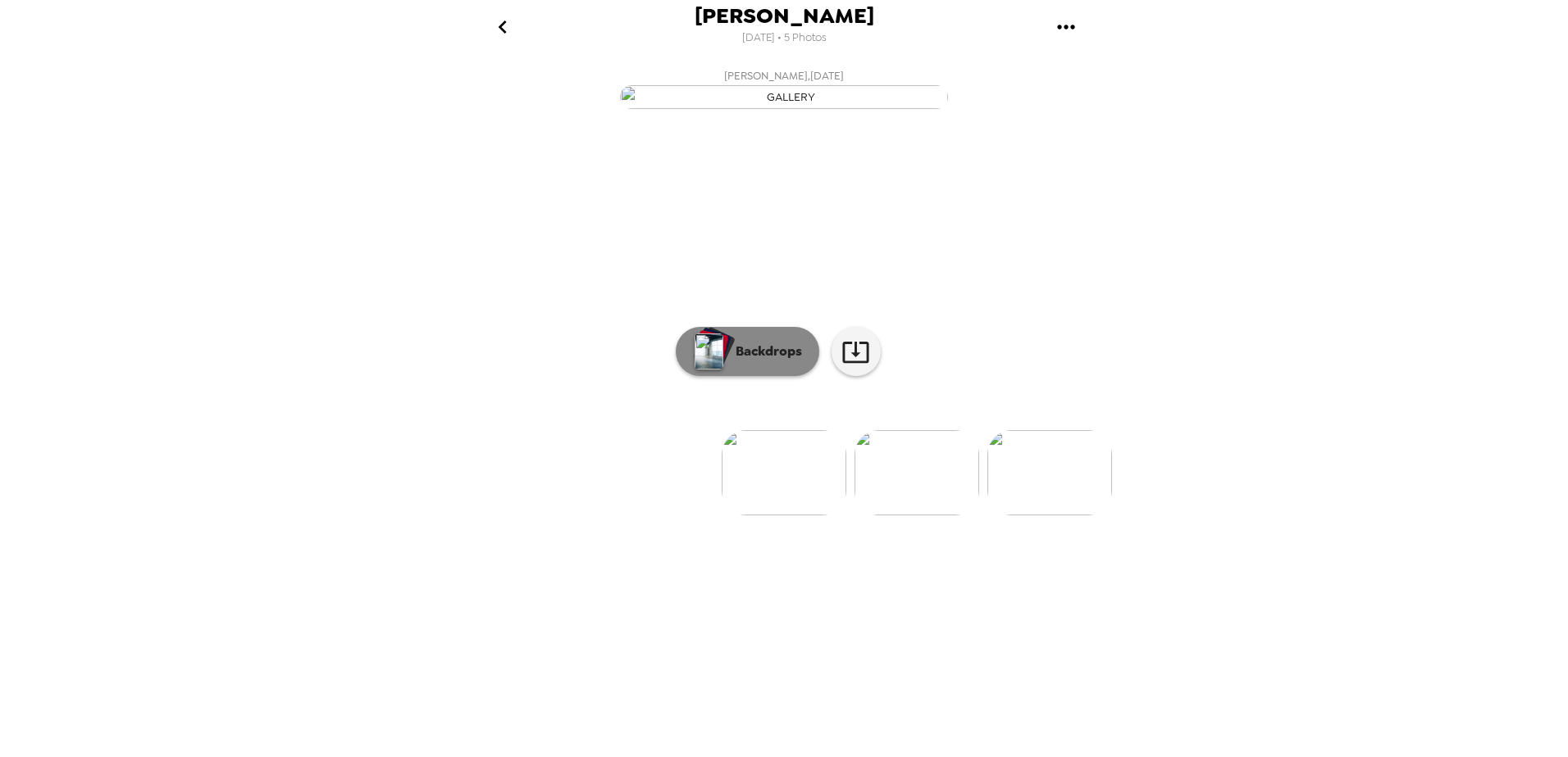
click at [741, 376] on button "Backdrops" at bounding box center [747, 351] width 144 height 49
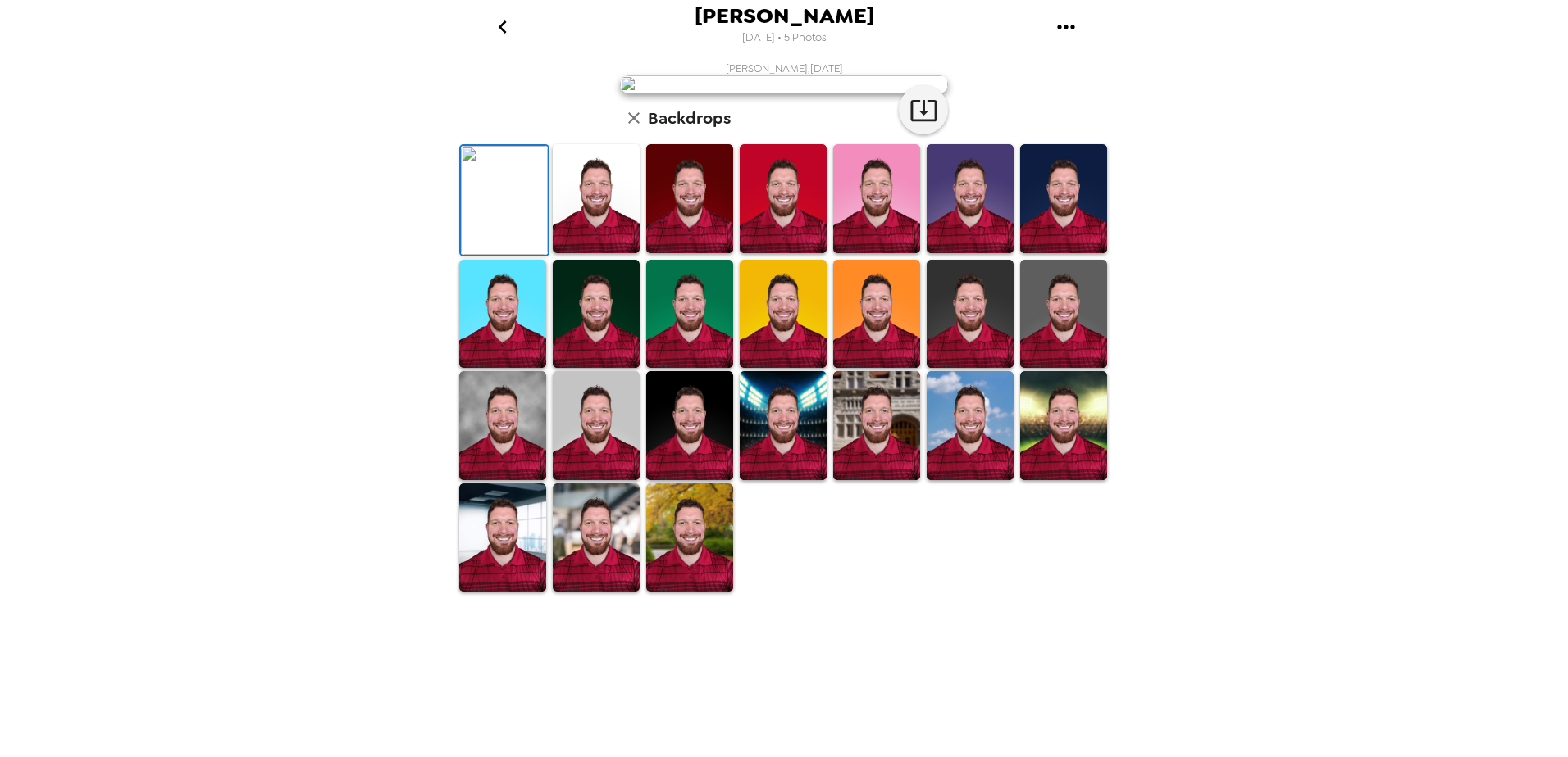
click at [614, 253] on img at bounding box center [596, 199] width 87 height 109
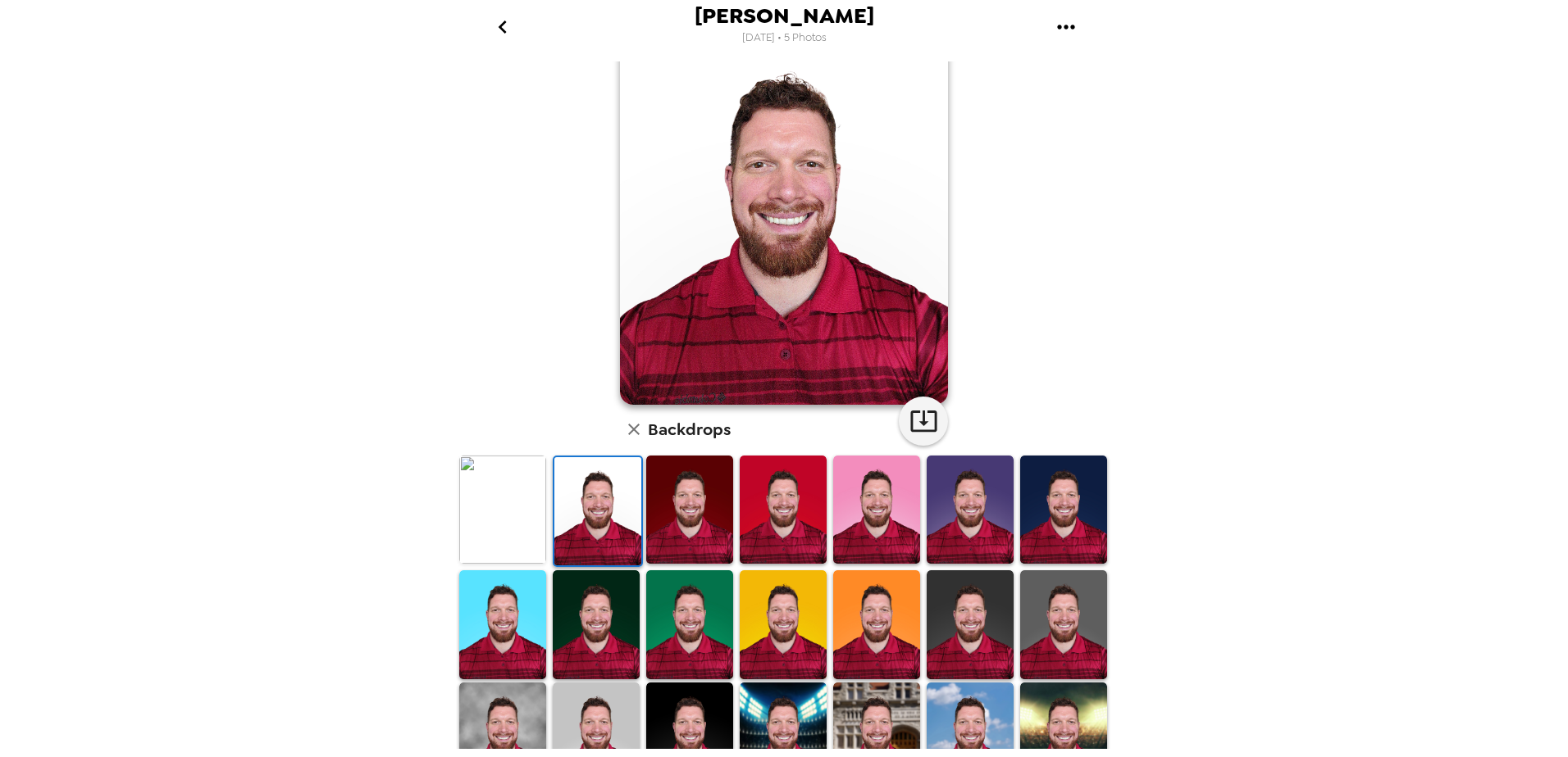
scroll to position [197, 0]
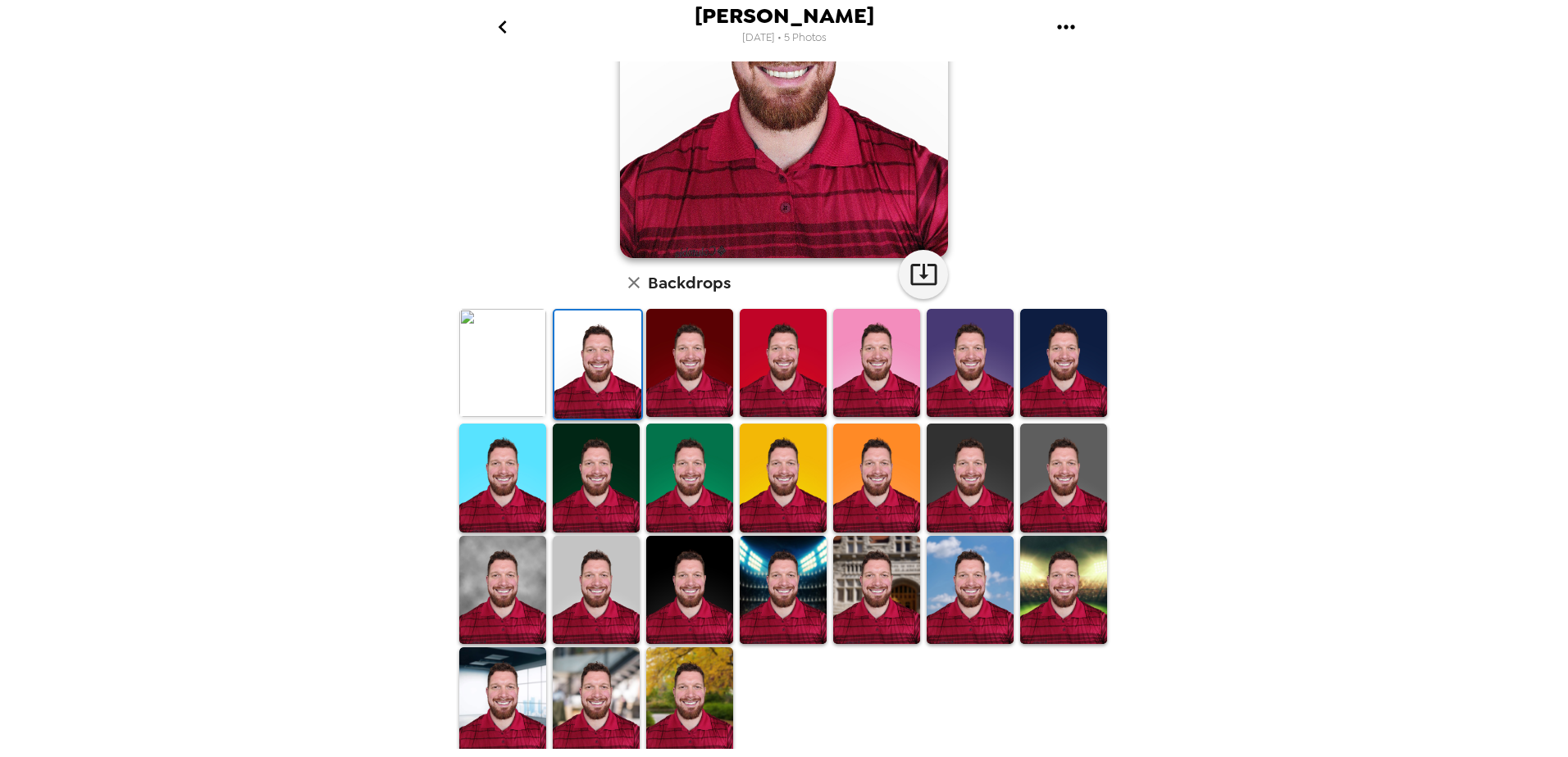
click at [706, 704] on img at bounding box center [689, 702] width 87 height 109
